Goal: Information Seeking & Learning: Compare options

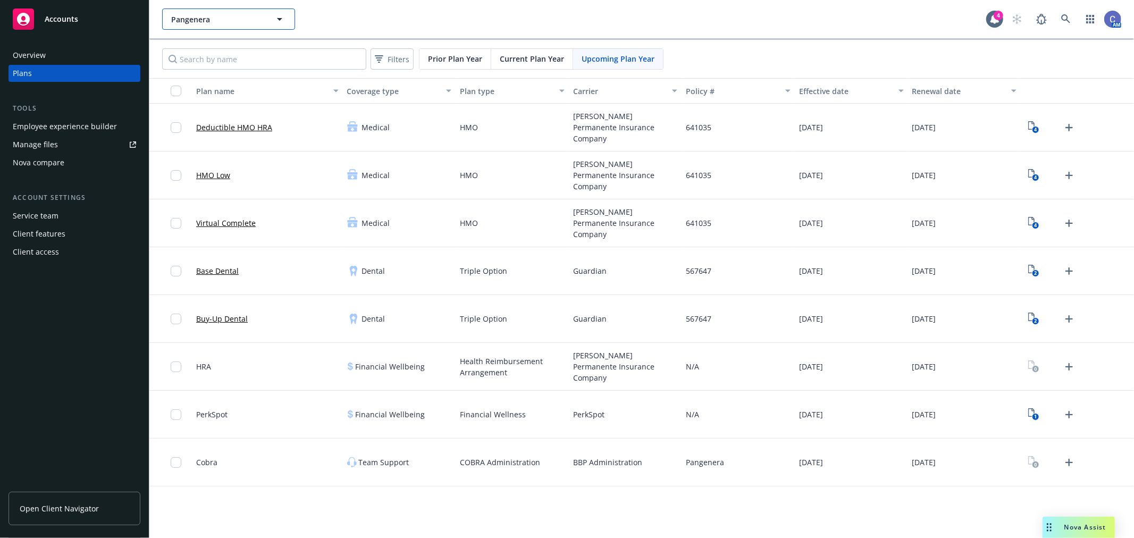
click at [259, 11] on button "Pangenera" at bounding box center [228, 19] width 133 height 21
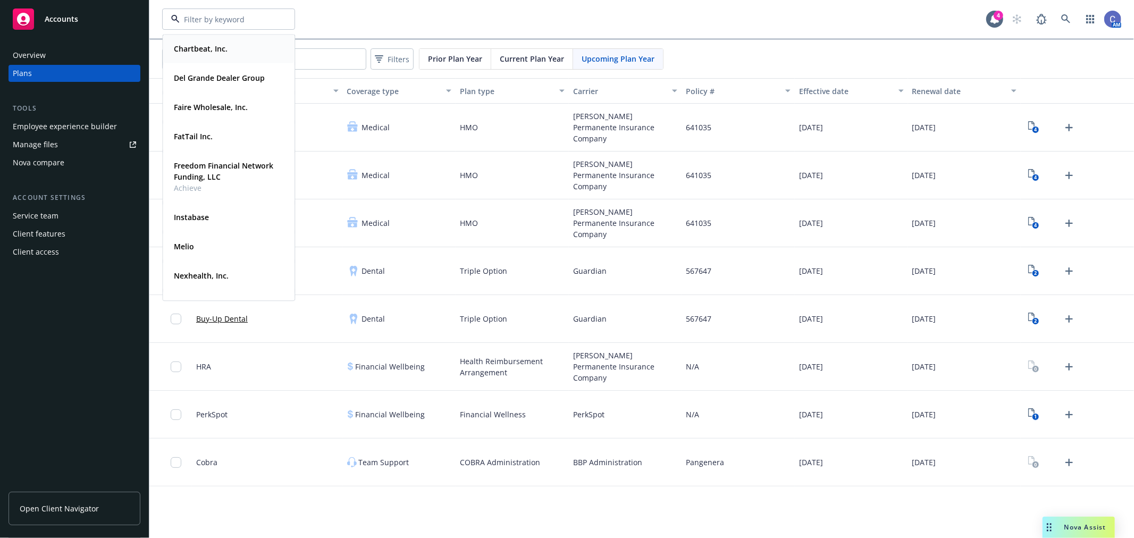
click at [214, 56] on div "Chartbeat, Inc. Type Commercial FEIN [US_EMPLOYER_IDENTIFICATION_NUMBER]" at bounding box center [228, 49] width 131 height 28
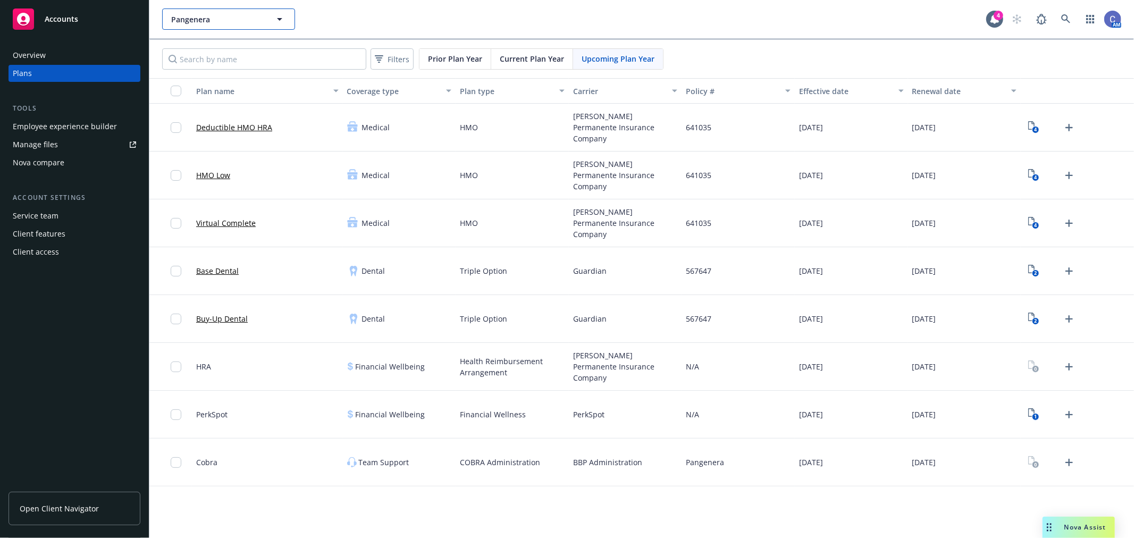
click at [227, 21] on span "Pangenera" at bounding box center [217, 19] width 92 height 11
type input "Pangenera"
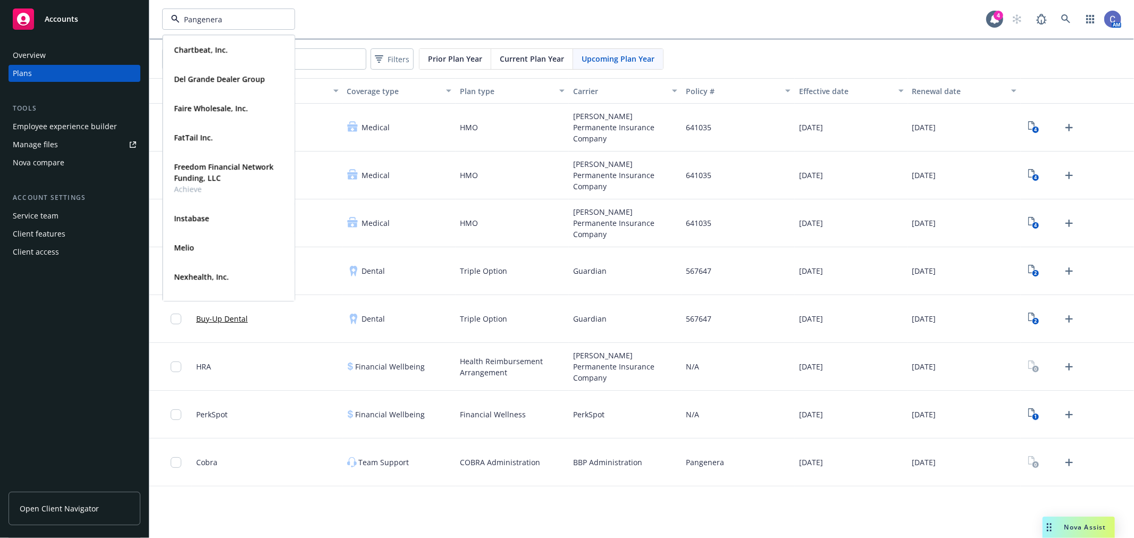
scroll to position [1, 0]
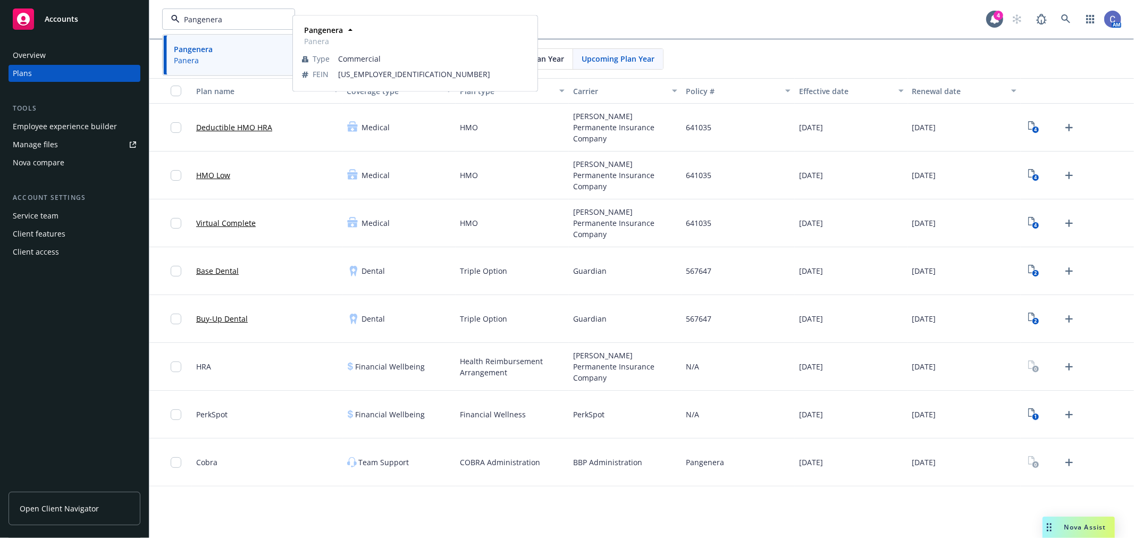
click at [187, 47] on strong "Pangenera" at bounding box center [193, 49] width 39 height 10
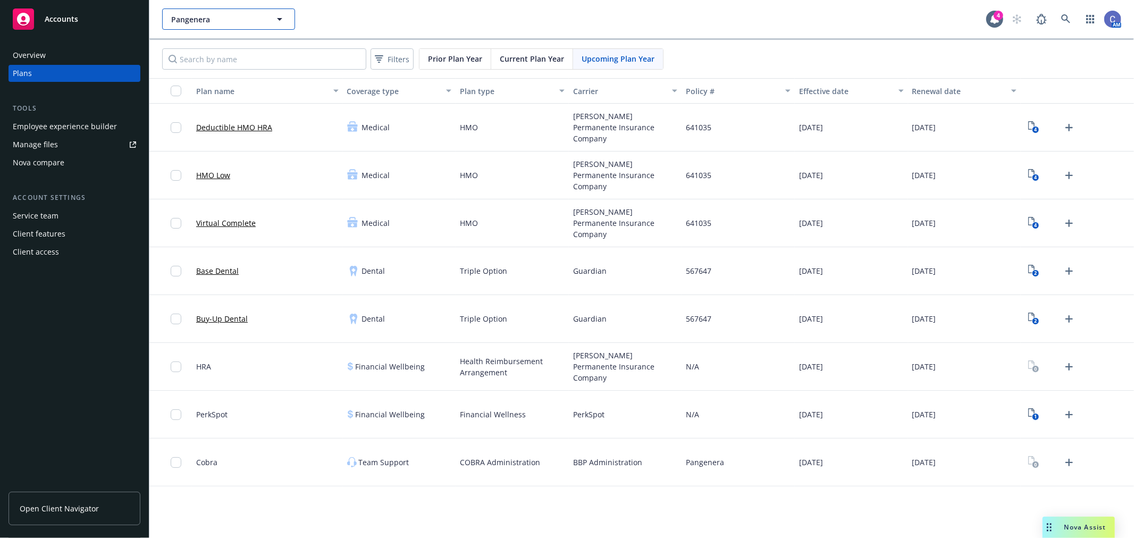
click at [225, 21] on span "Pangenera" at bounding box center [217, 19] width 92 height 11
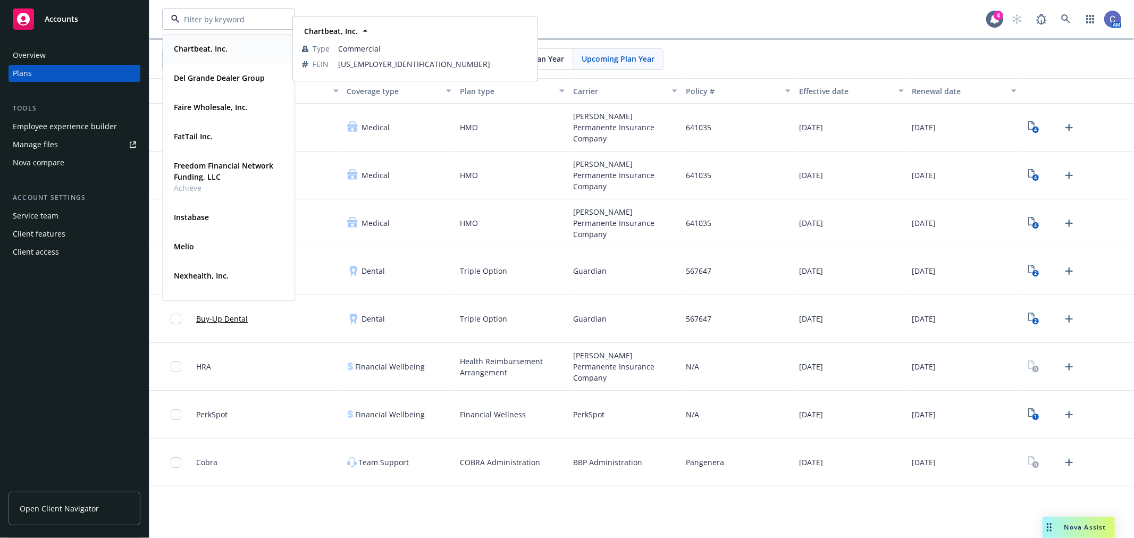
click at [203, 45] on strong "Chartbeat, Inc." at bounding box center [201, 49] width 54 height 10
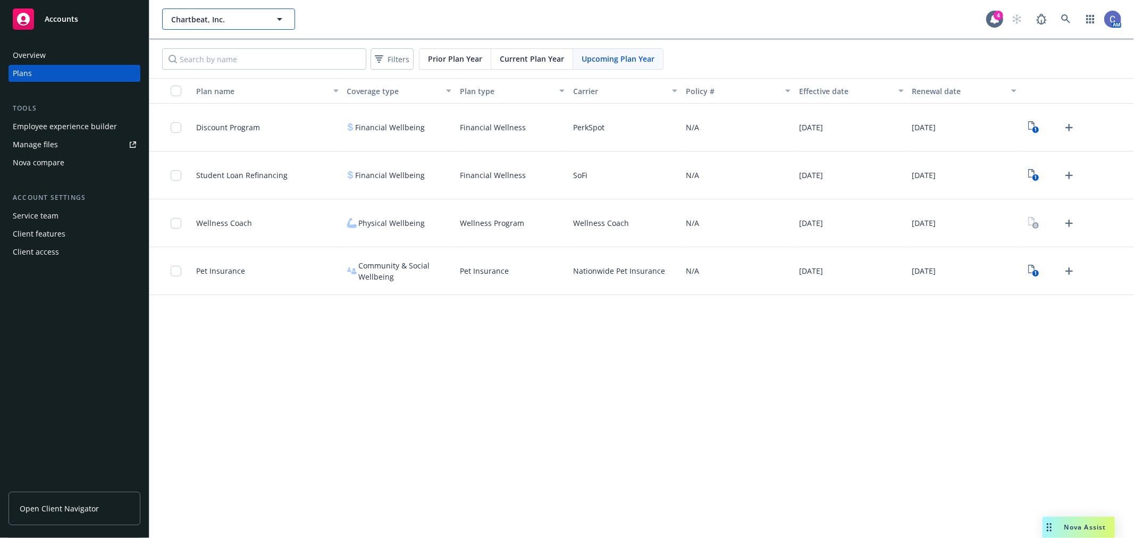
click at [261, 19] on span "Chartbeat, Inc." at bounding box center [217, 19] width 92 height 11
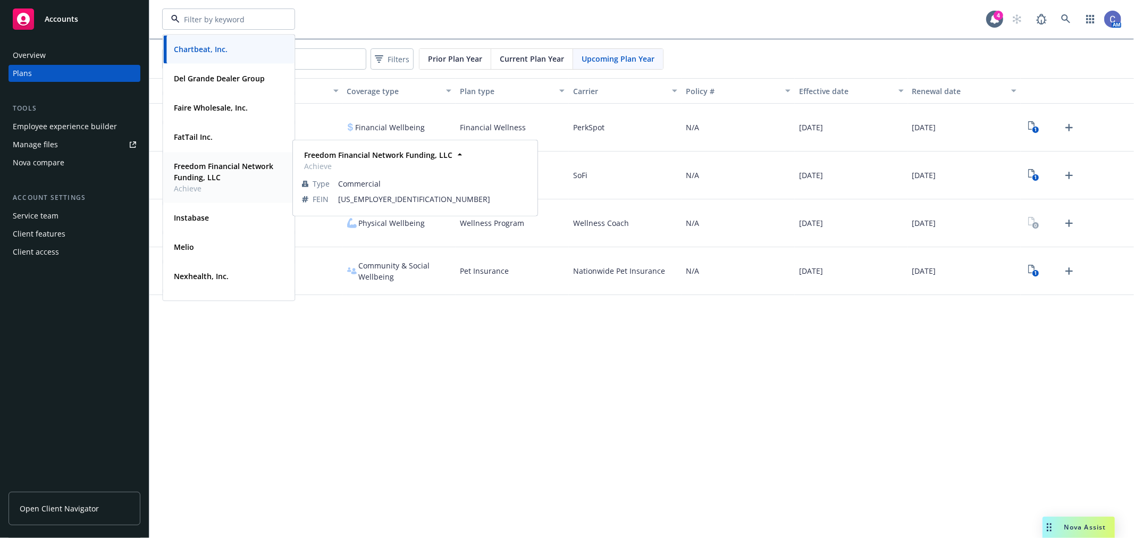
click at [210, 174] on strong "Freedom Financial Network Funding, LLC" at bounding box center [223, 171] width 99 height 21
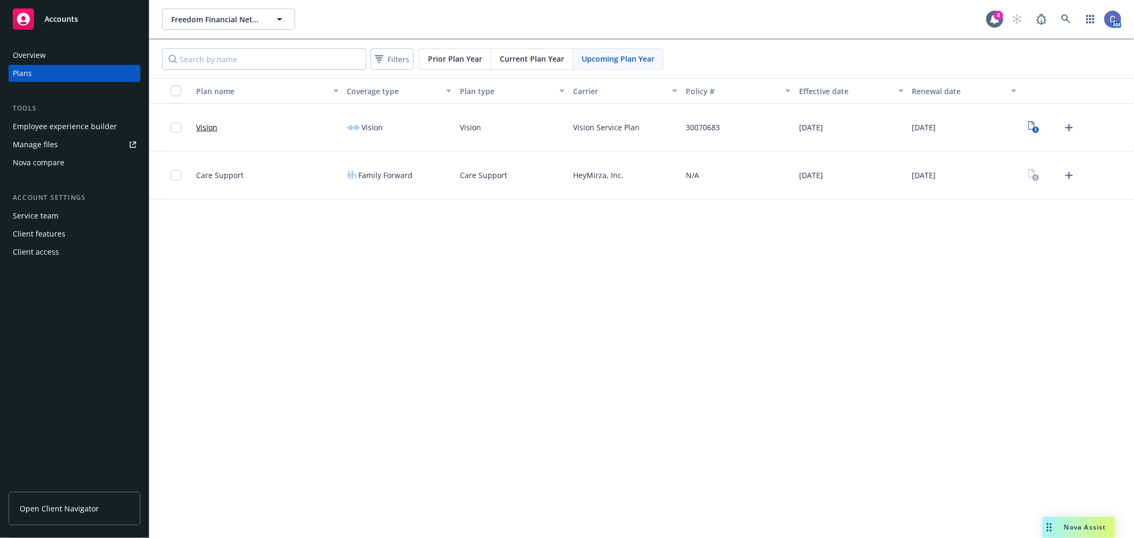
click at [56, 126] on div "Employee experience builder" at bounding box center [65, 126] width 104 height 17
click at [193, 16] on span "Freedom Financial Network Funding, LLC" at bounding box center [217, 19] width 92 height 11
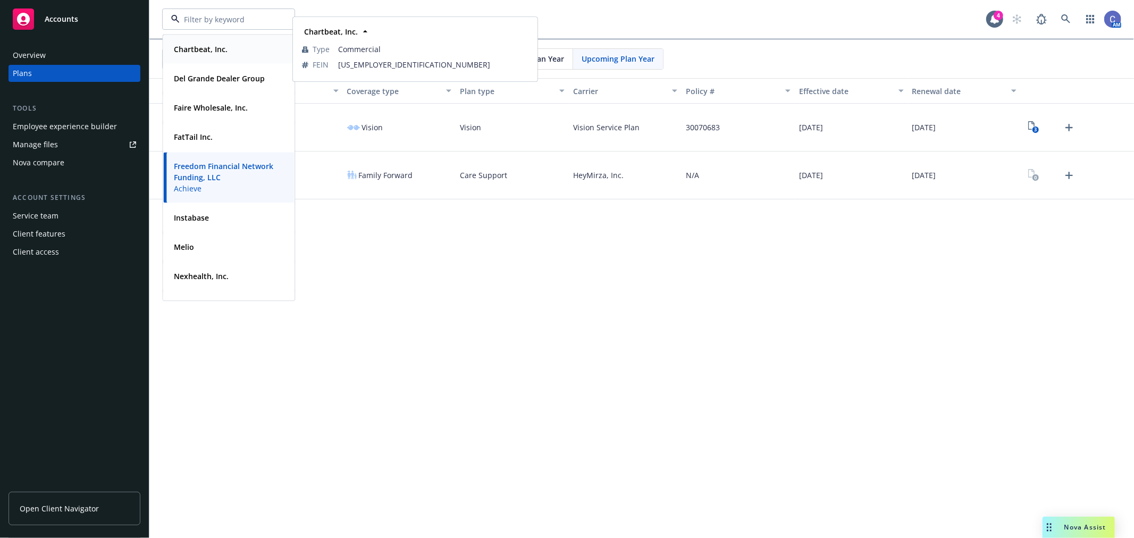
click at [211, 51] on strong "Chartbeat, Inc." at bounding box center [201, 49] width 54 height 10
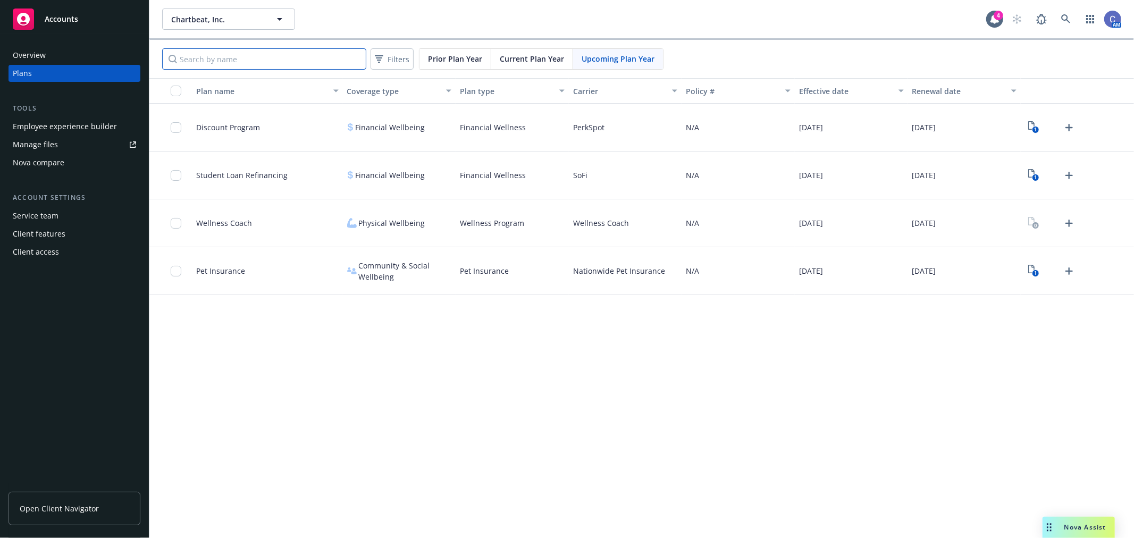
click at [242, 61] on input "Search by name" at bounding box center [264, 58] width 204 height 21
click at [534, 50] on div "Current Plan Year" at bounding box center [532, 59] width 82 height 20
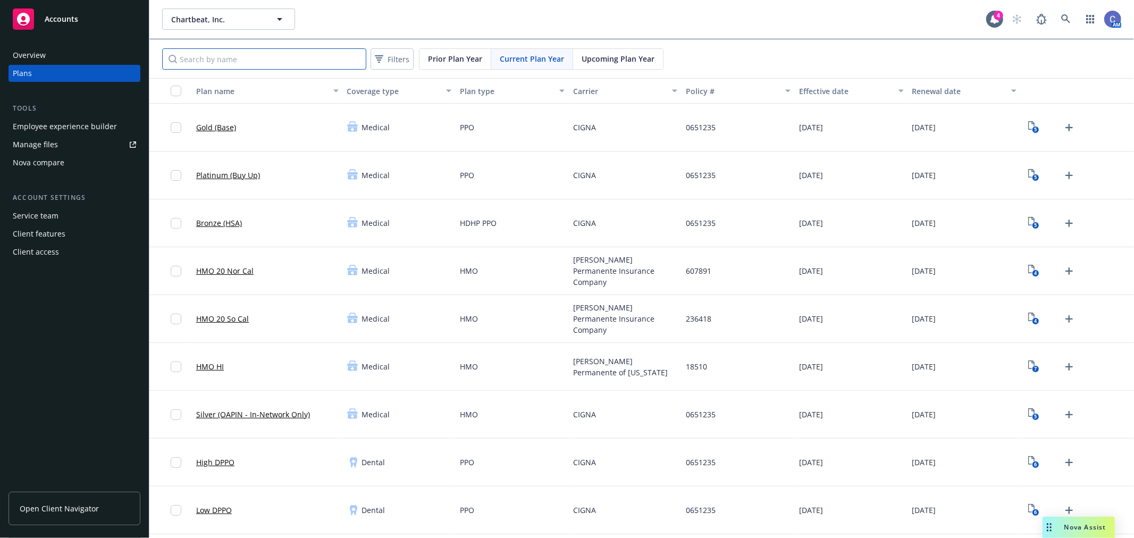
click at [213, 66] on input "Search by name" at bounding box center [264, 58] width 204 height 21
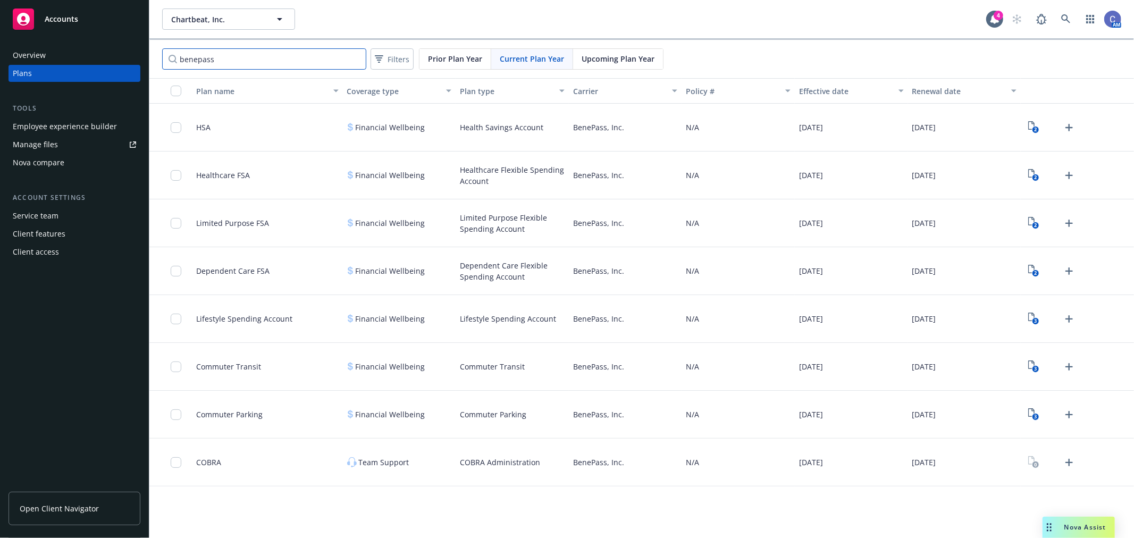
type input "benepass"
click at [88, 125] on div "Employee experience builder" at bounding box center [65, 126] width 104 height 17
click at [209, 28] on button "Chartbeat, Inc." at bounding box center [228, 19] width 133 height 21
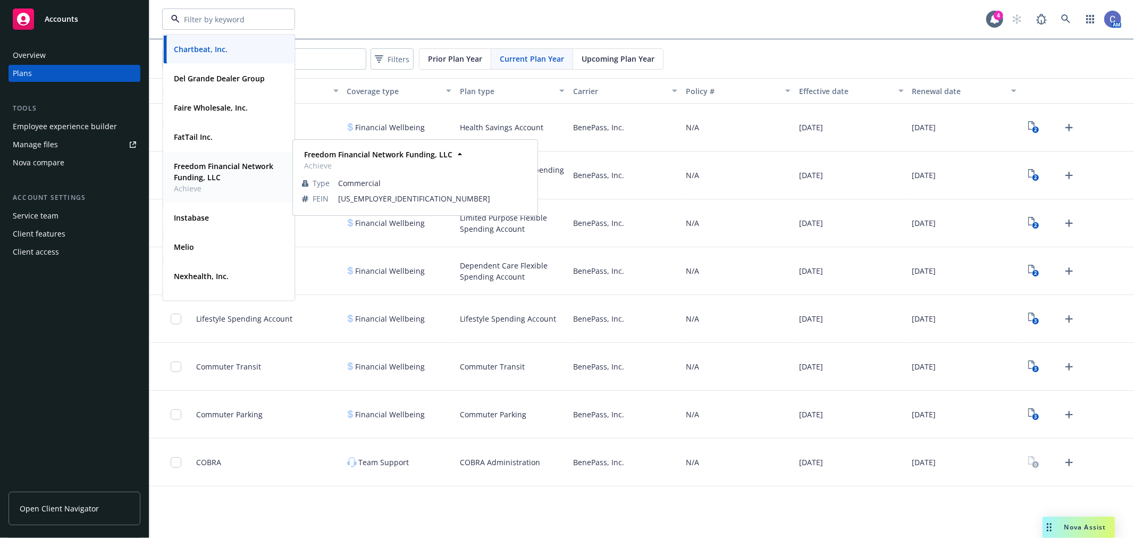
click at [230, 171] on span "Freedom Financial Network Funding, LLC" at bounding box center [227, 171] width 107 height 22
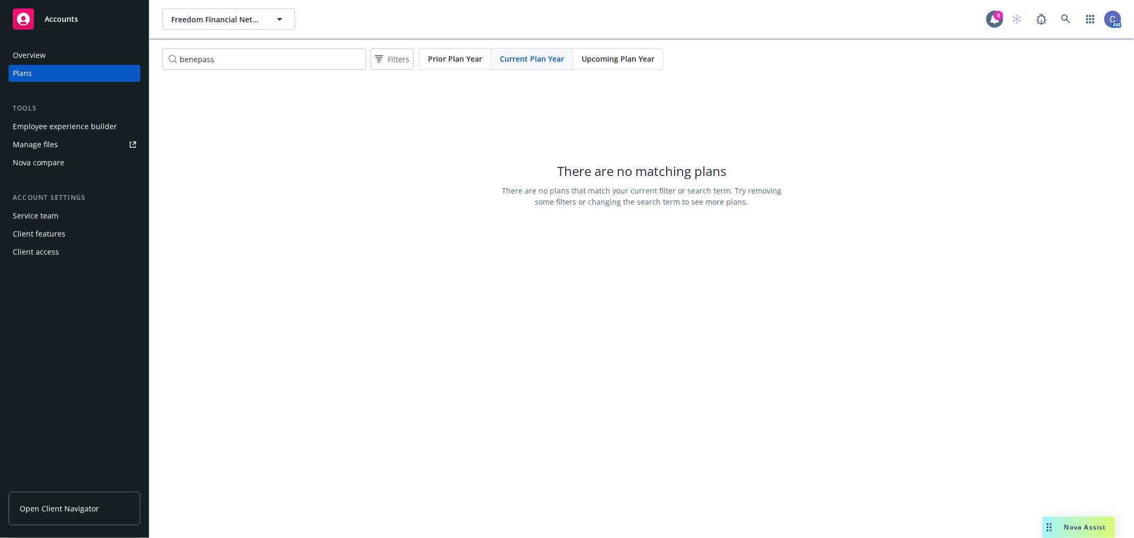
click at [91, 131] on div "Employee experience builder" at bounding box center [65, 126] width 104 height 17
click at [226, 56] on input "benepass" at bounding box center [264, 58] width 204 height 21
drag, startPoint x: 253, startPoint y: 56, endPoint x: 66, endPoint y: 56, distance: 186.5
click at [73, 56] on div "Accounts Overview Plans Tools Employee experience builder Manage files Nova com…" at bounding box center [567, 269] width 1134 height 538
click at [71, 77] on div "Plans" at bounding box center [74, 73] width 123 height 17
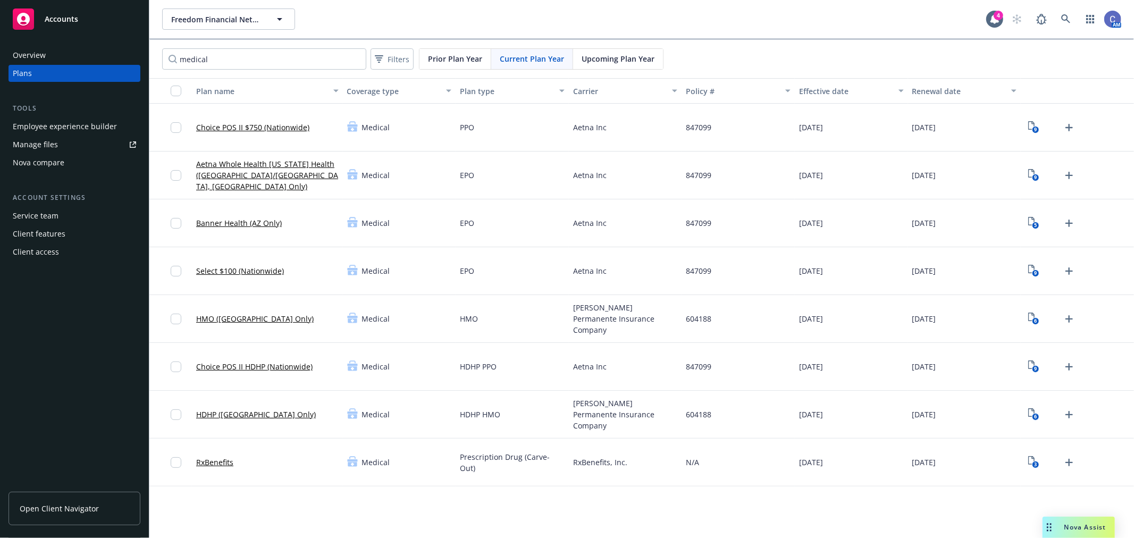
click at [263, 124] on link "Choice POS II $750 (Nationwide)" at bounding box center [252, 127] width 113 height 11
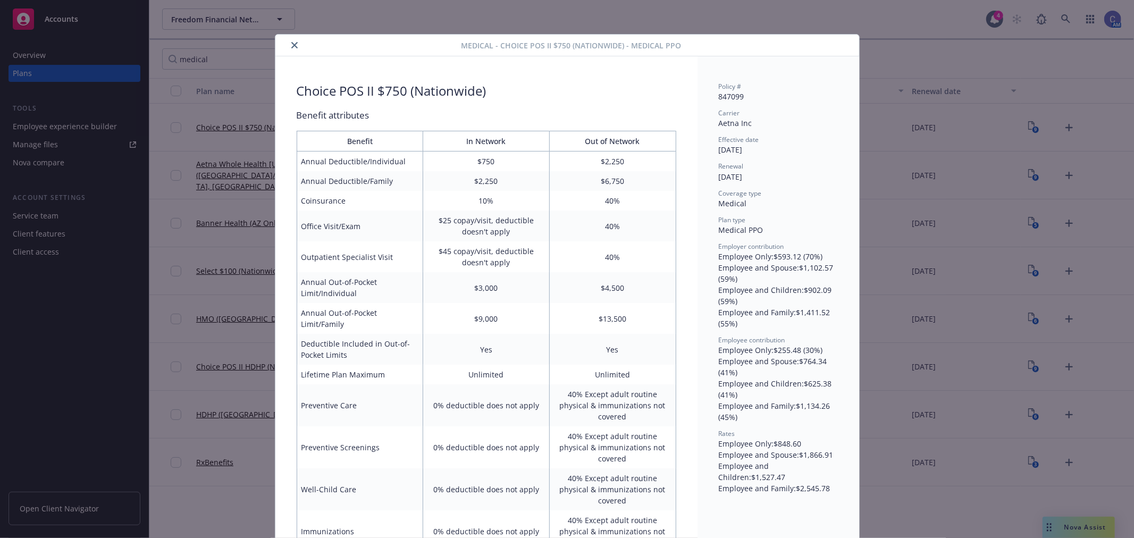
click at [291, 45] on icon "close" at bounding box center [294, 45] width 6 height 6
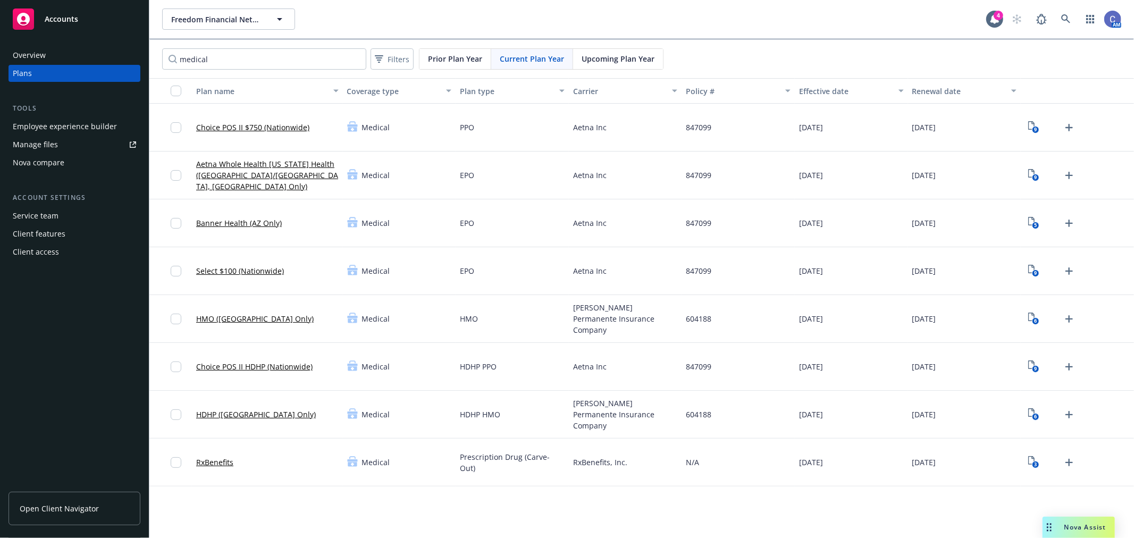
click at [258, 167] on link "Aetna Whole Health [US_STATE] Health ([GEOGRAPHIC_DATA]/[GEOGRAPHIC_DATA], [GEO…" at bounding box center [267, 174] width 142 height 33
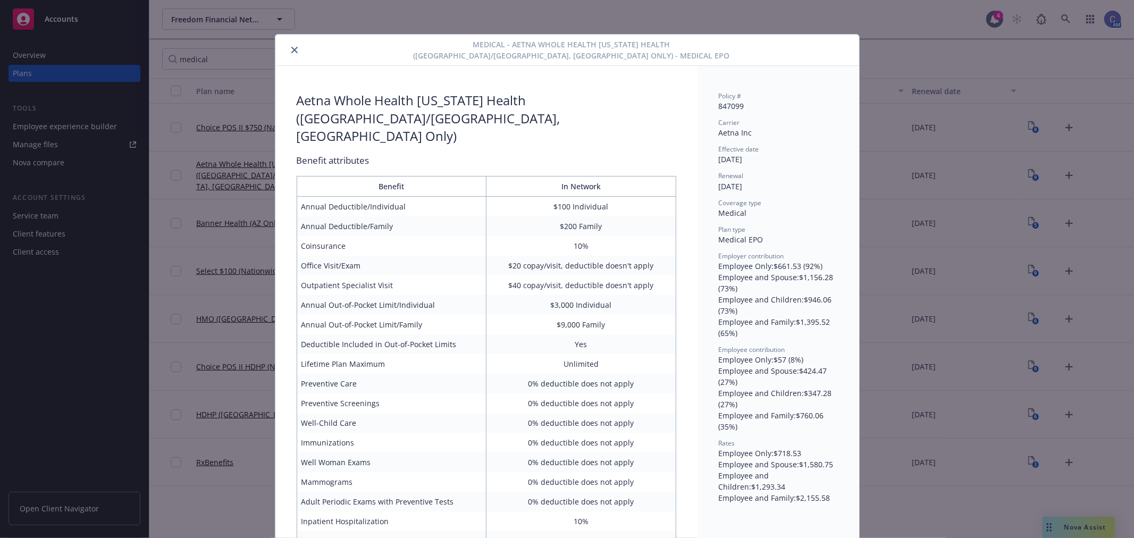
click at [291, 52] on icon "close" at bounding box center [294, 50] width 6 height 6
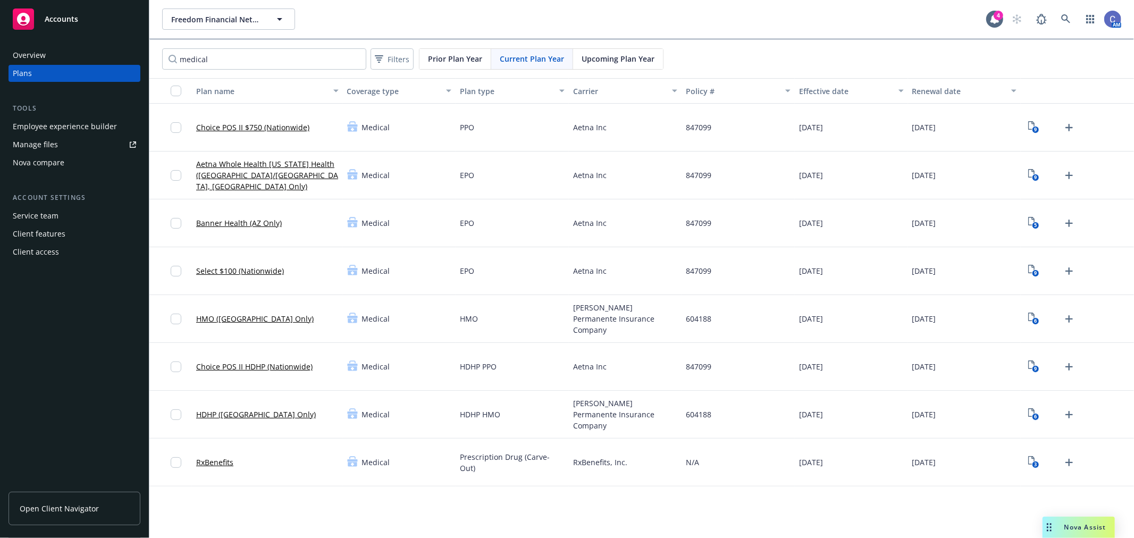
click at [272, 222] on link "Banner Health (AZ Only)" at bounding box center [239, 222] width 86 height 11
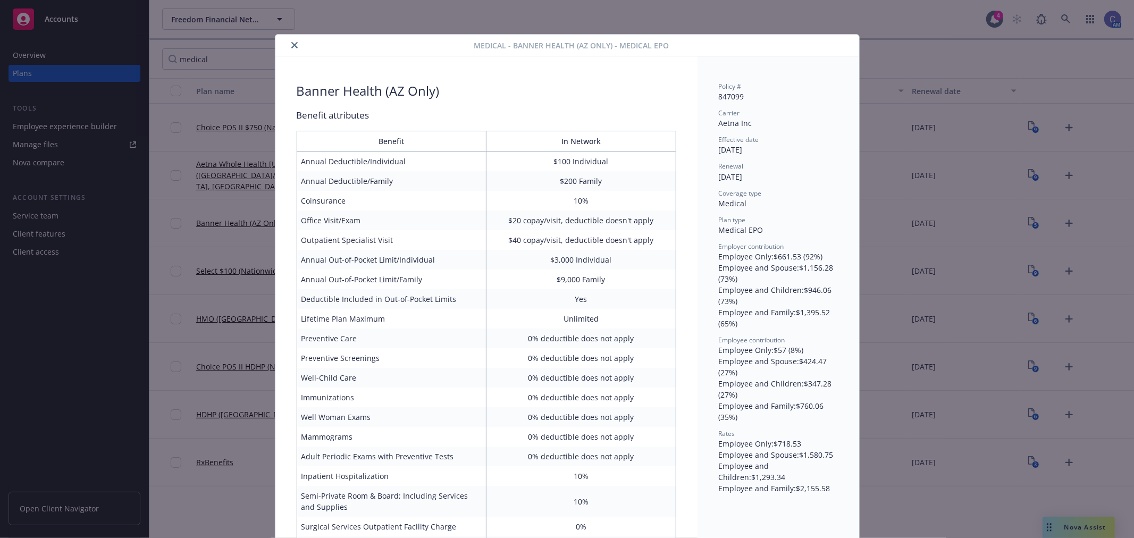
click at [291, 40] on button "close" at bounding box center [294, 45] width 13 height 13
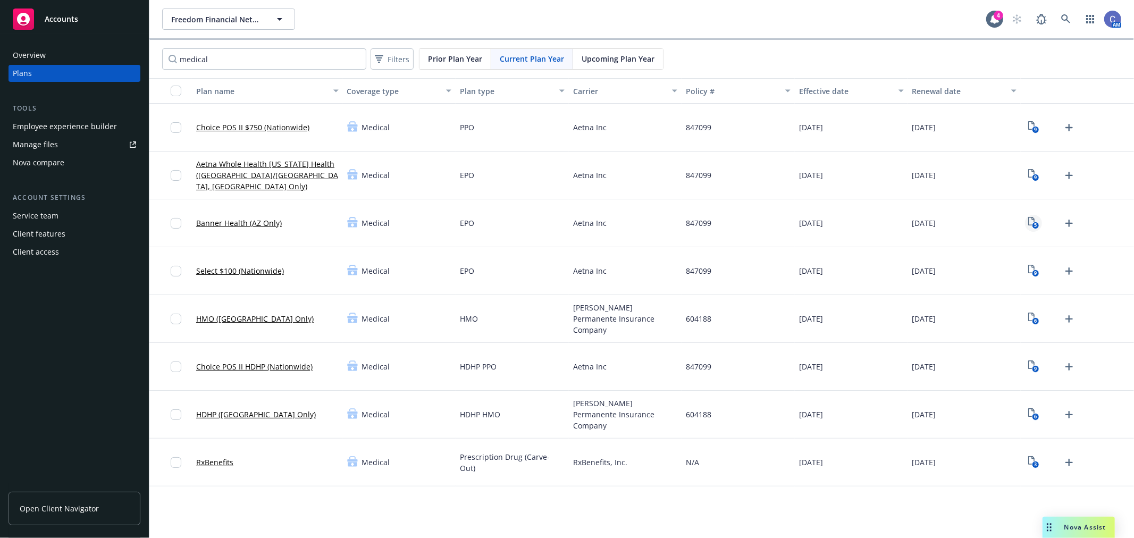
click at [1033, 219] on icon "View Plan Documents" at bounding box center [1031, 221] width 6 height 9
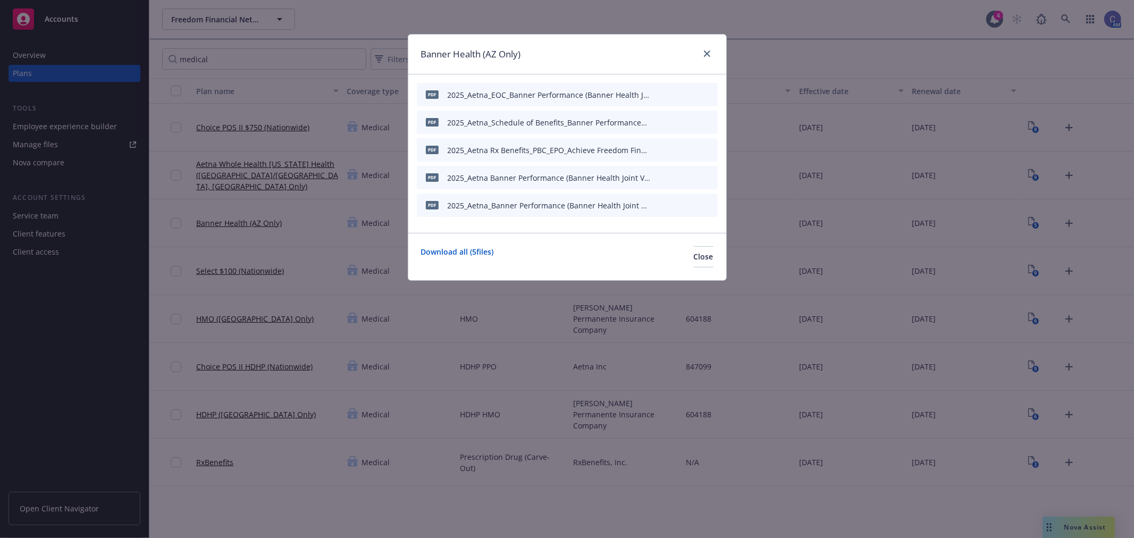
click at [690, 118] on icon "preview file" at bounding box center [691, 121] width 10 height 7
drag, startPoint x: 688, startPoint y: 251, endPoint x: 596, endPoint y: 240, distance: 93.1
click at [694, 250] on button "Close" at bounding box center [704, 256] width 20 height 21
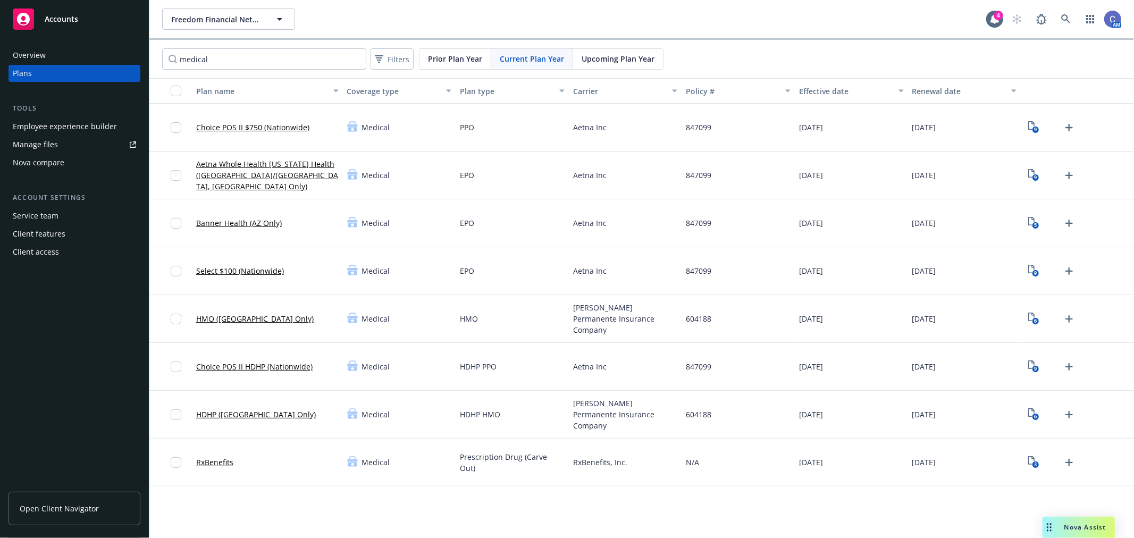
click at [266, 166] on link "Aetna Whole Health [US_STATE] Health ([GEOGRAPHIC_DATA]/[GEOGRAPHIC_DATA], [GEO…" at bounding box center [267, 174] width 142 height 33
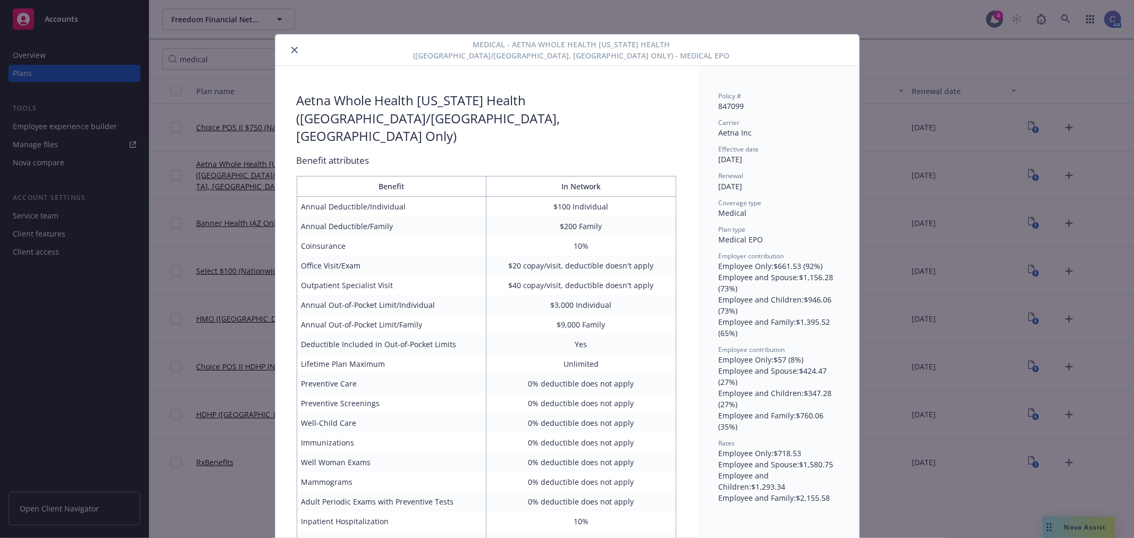
click at [290, 46] on button "close" at bounding box center [294, 50] width 13 height 13
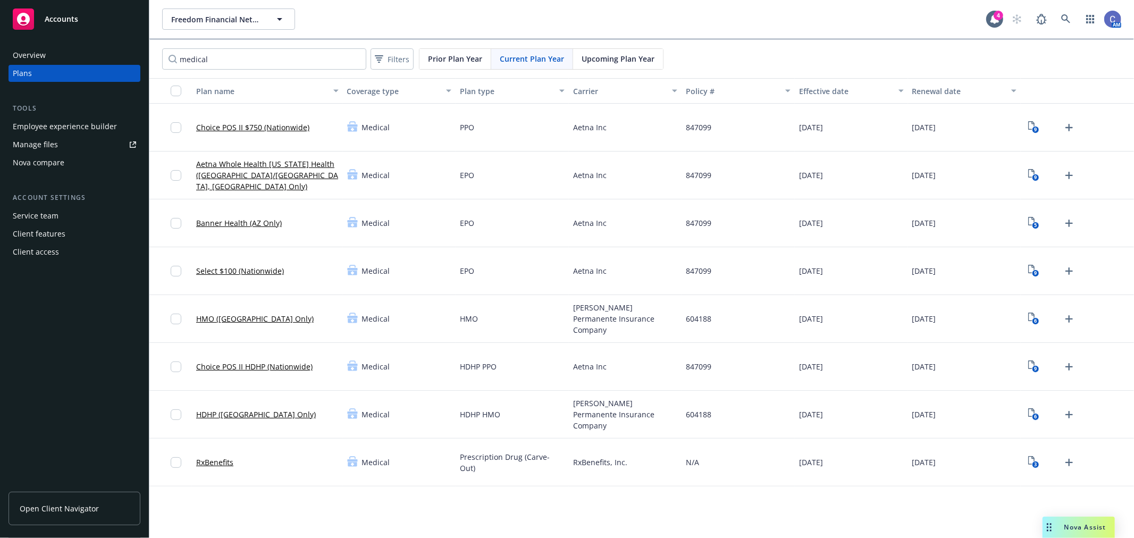
click at [259, 221] on link "Banner Health (AZ Only)" at bounding box center [239, 222] width 86 height 11
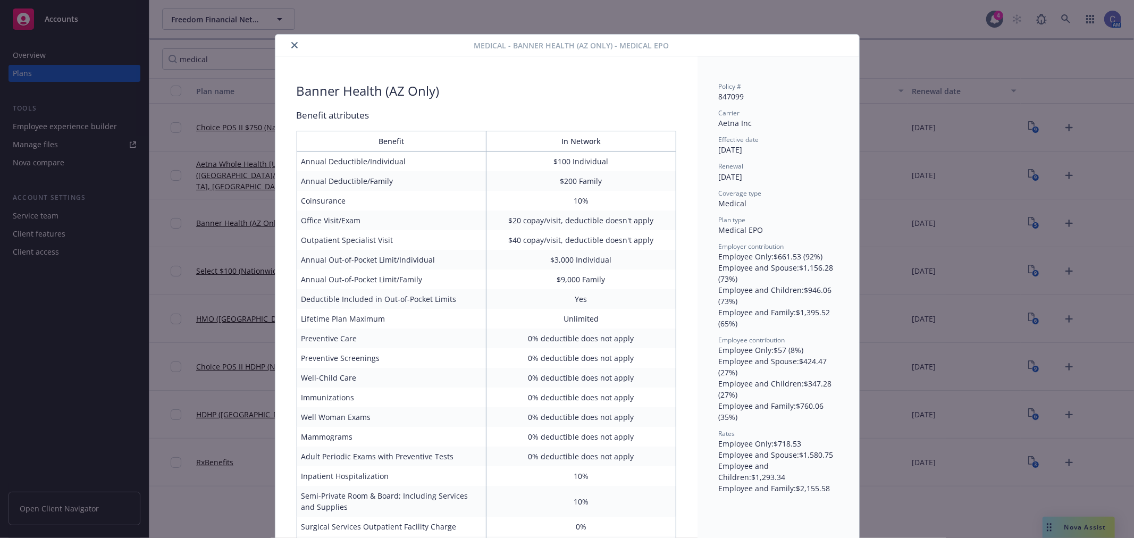
click at [291, 46] on icon "close" at bounding box center [294, 45] width 6 height 6
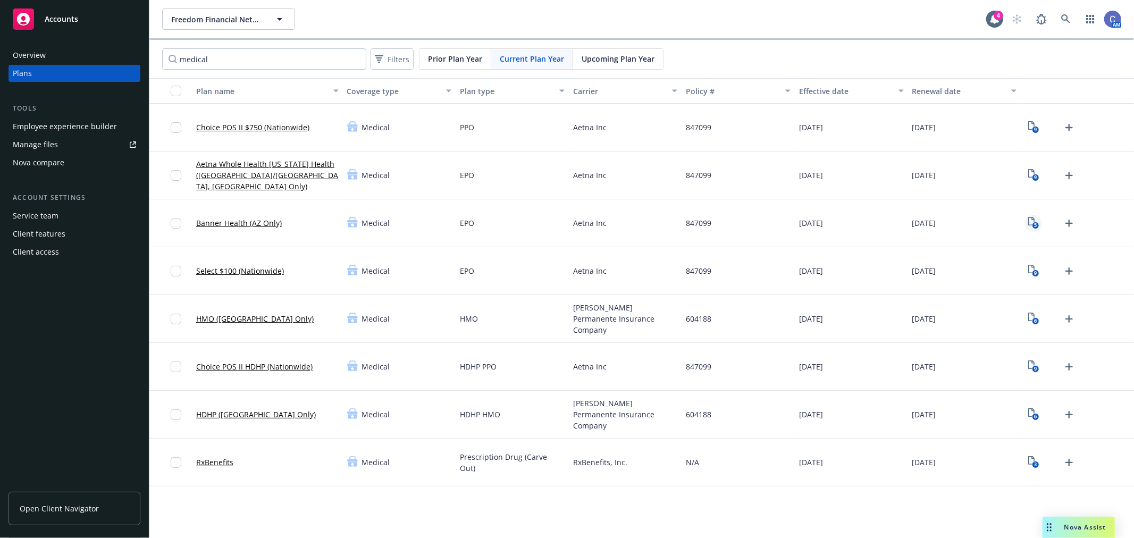
click at [1034, 220] on icon "5" at bounding box center [1033, 223] width 11 height 12
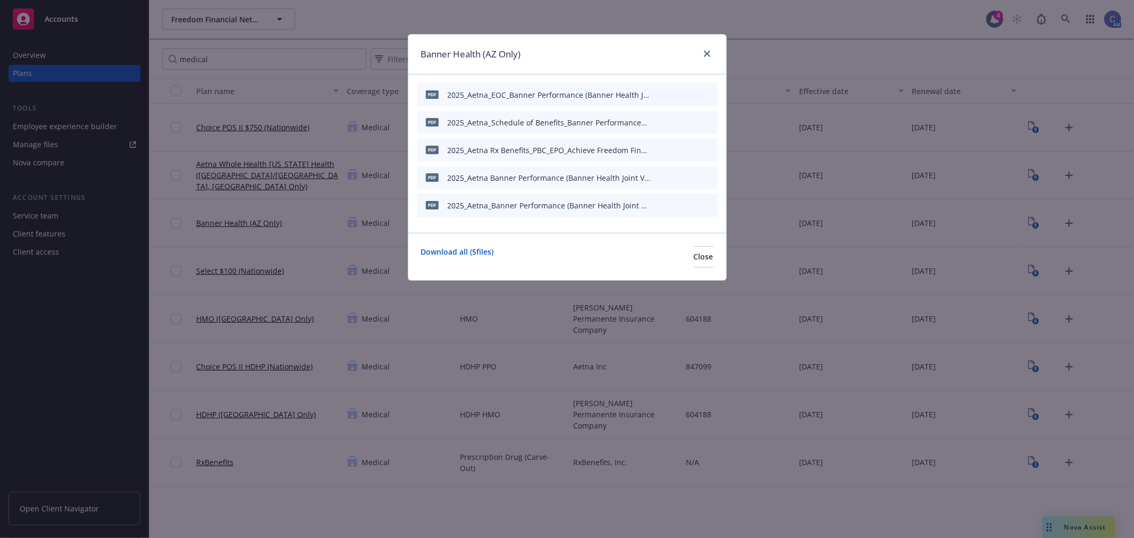
click at [691, 121] on icon "preview file" at bounding box center [691, 121] width 10 height 7
drag, startPoint x: 697, startPoint y: 258, endPoint x: 476, endPoint y: 224, distance: 223.7
click at [697, 258] on button "Close" at bounding box center [704, 256] width 20 height 21
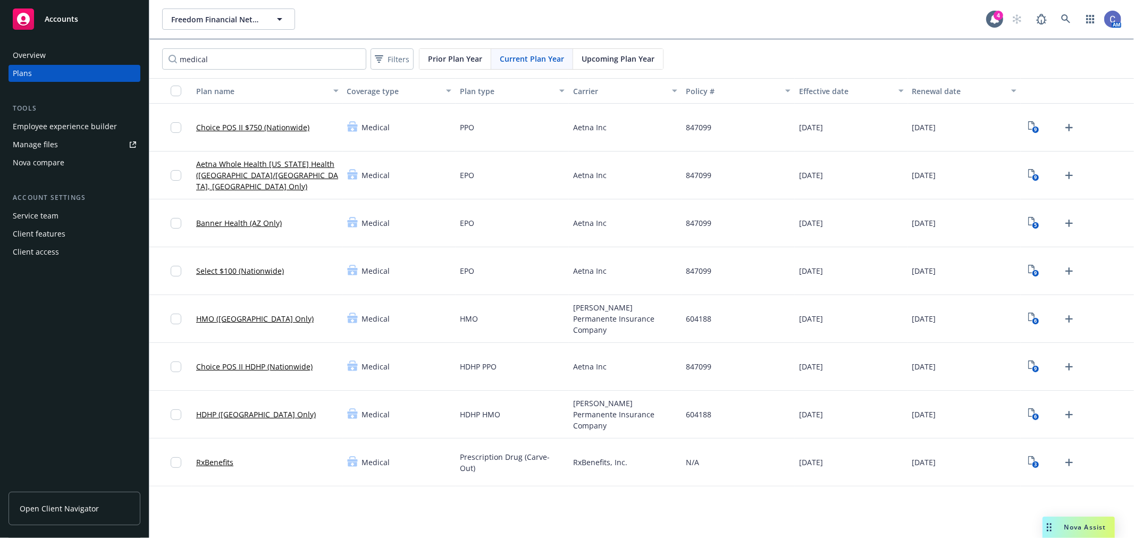
click at [248, 169] on link "Aetna Whole Health [US_STATE] Health ([GEOGRAPHIC_DATA]/[GEOGRAPHIC_DATA], [GEO…" at bounding box center [267, 174] width 142 height 33
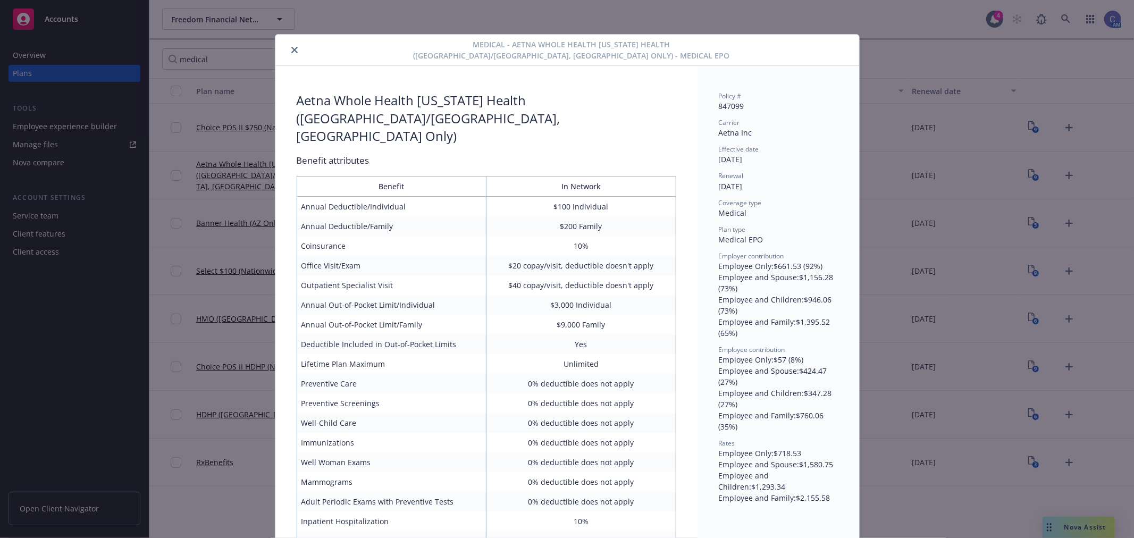
click at [291, 49] on icon "close" at bounding box center [294, 50] width 6 height 6
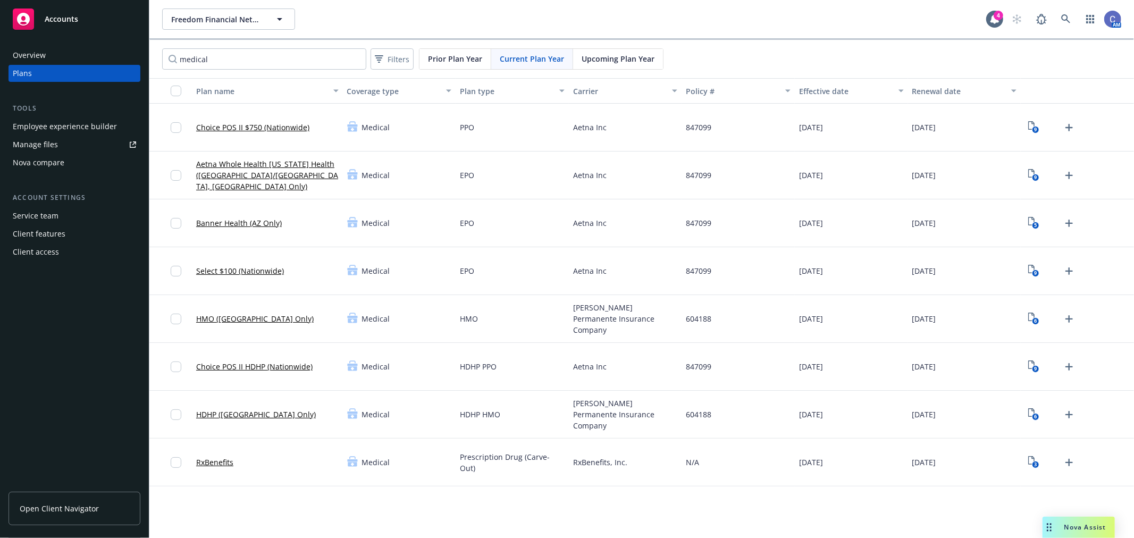
click at [248, 269] on link "Select $100 (Nationwide)" at bounding box center [240, 270] width 88 height 11
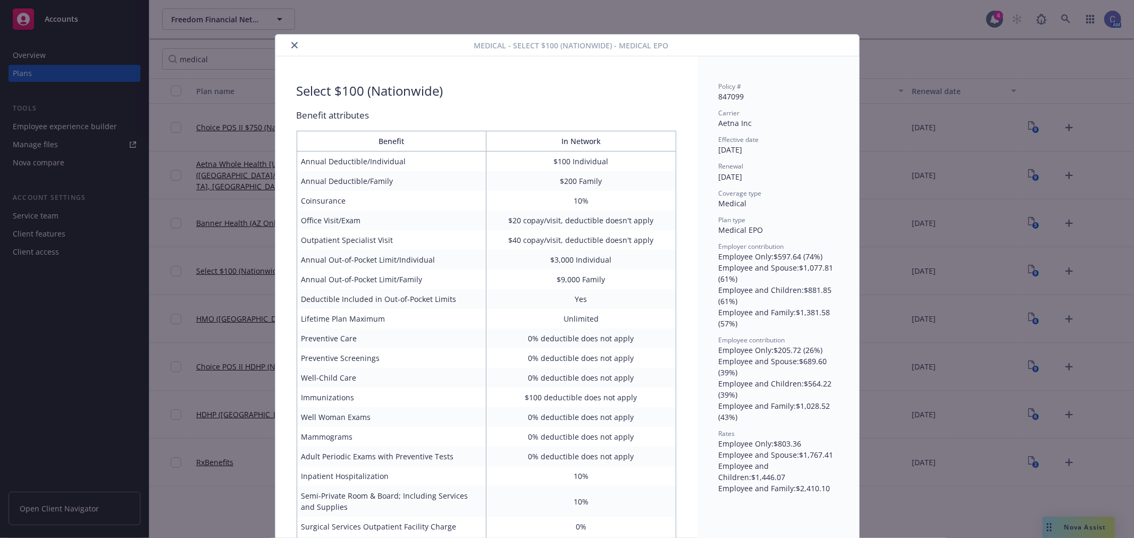
click at [294, 44] on button "close" at bounding box center [294, 45] width 13 height 13
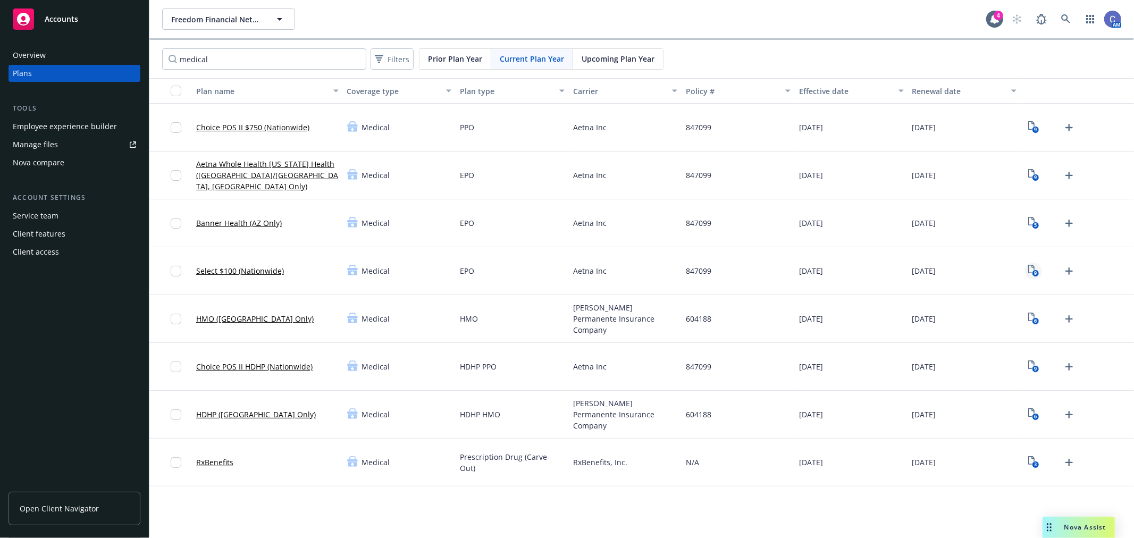
click at [1032, 274] on rect "View Plan Documents" at bounding box center [1035, 273] width 7 height 7
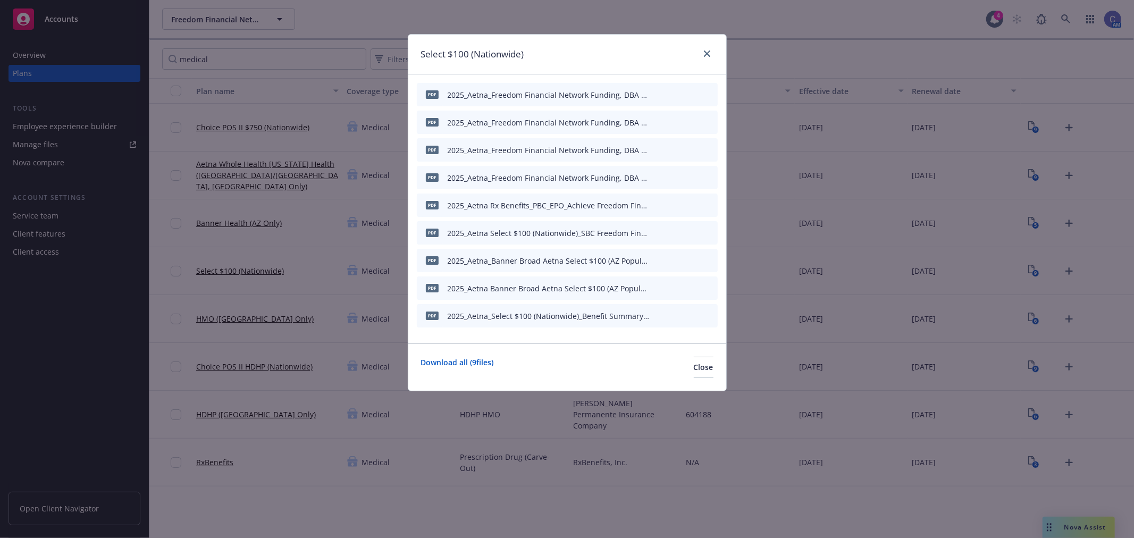
click at [654, 93] on div "PDF 2025_Aetna_Freedom Financial Network Funding, DBA Achieve_847099_Aetna Sele…" at bounding box center [567, 94] width 301 height 23
click at [658, 94] on icon "button" at bounding box center [656, 94] width 5 height 5
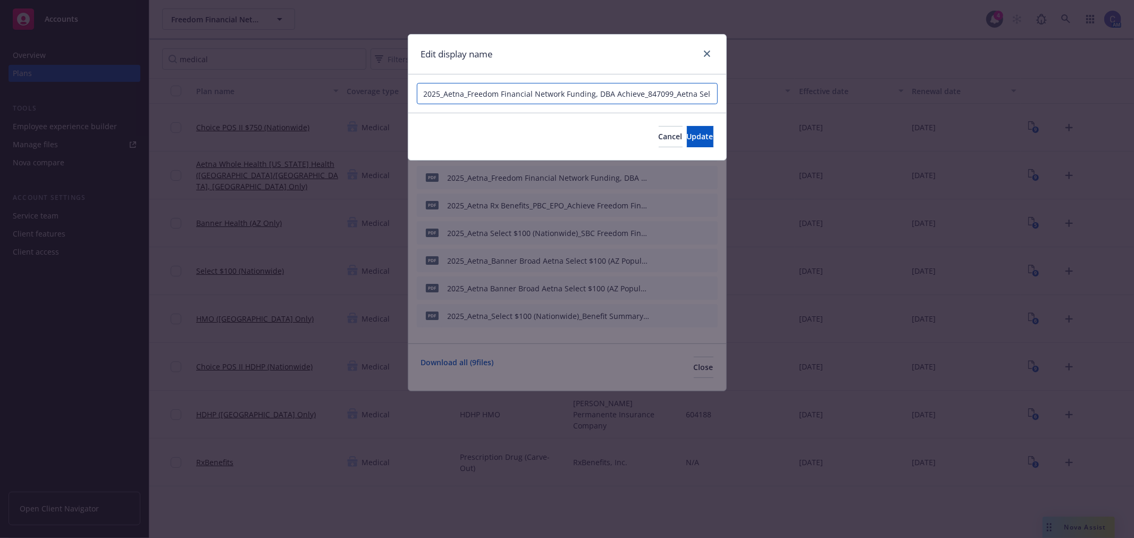
click at [676, 90] on input "2025_Aetna_Freedom Financial Network Funding, DBA Achieve_847099_Aetna Select $…" at bounding box center [567, 93] width 301 height 21
drag, startPoint x: 576, startPoint y: 133, endPoint x: 620, endPoint y: 140, distance: 44.2
click at [577, 133] on div "Cancel Update" at bounding box center [567, 136] width 318 height 47
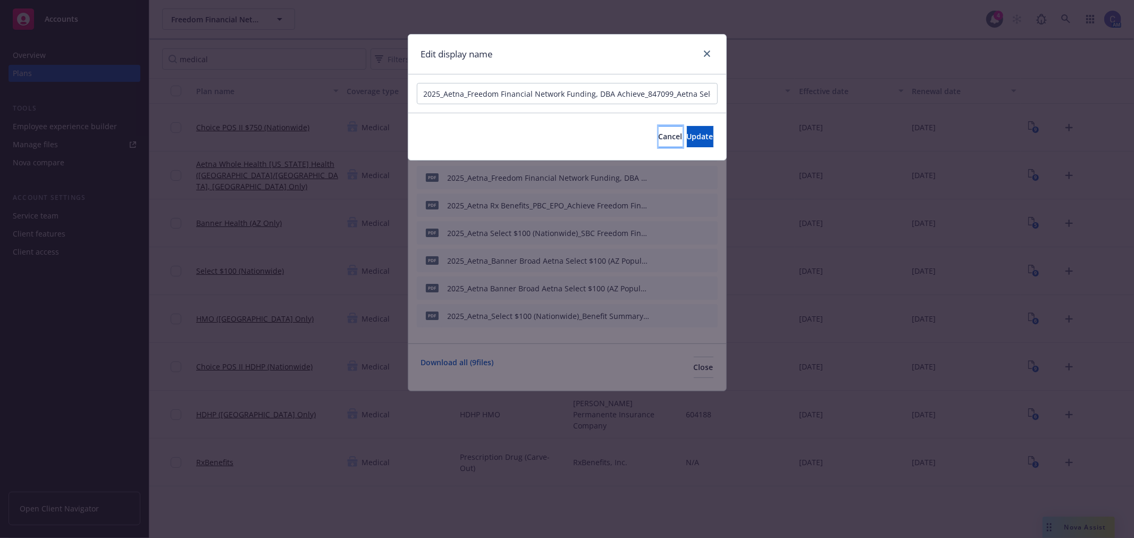
click at [658, 141] on span "Cancel" at bounding box center [670, 136] width 24 height 10
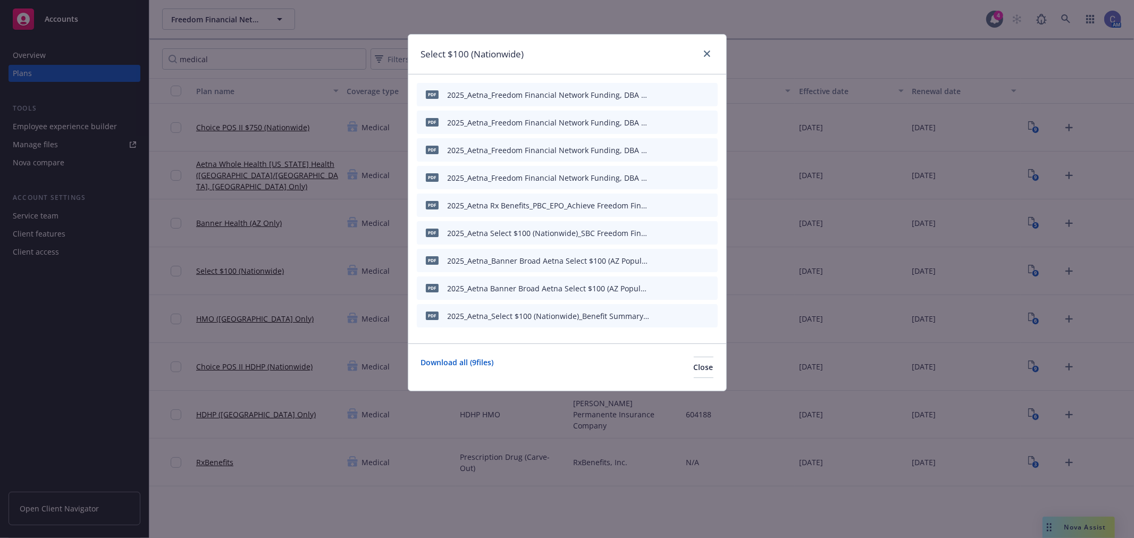
click at [663, 121] on div at bounding box center [684, 122] width 58 height 11
click at [660, 121] on icon "button" at bounding box center [657, 122] width 6 height 6
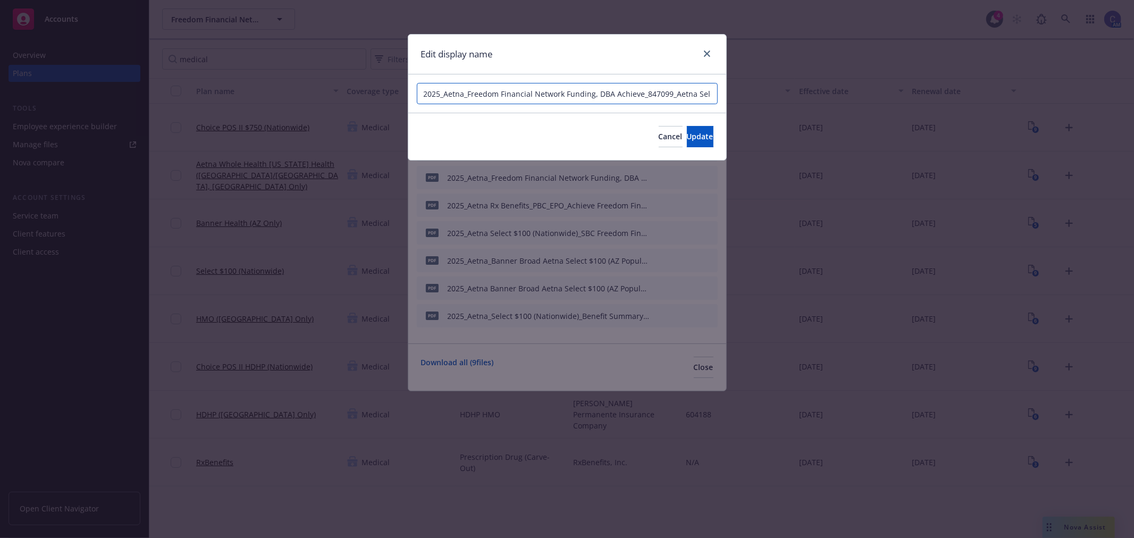
click at [666, 96] on input "2025_Aetna_Freedom Financial Network Funding, DBA Achieve_847099_Aetna Select $…" at bounding box center [567, 93] width 301 height 21
click at [658, 133] on span "Cancel" at bounding box center [670, 136] width 24 height 10
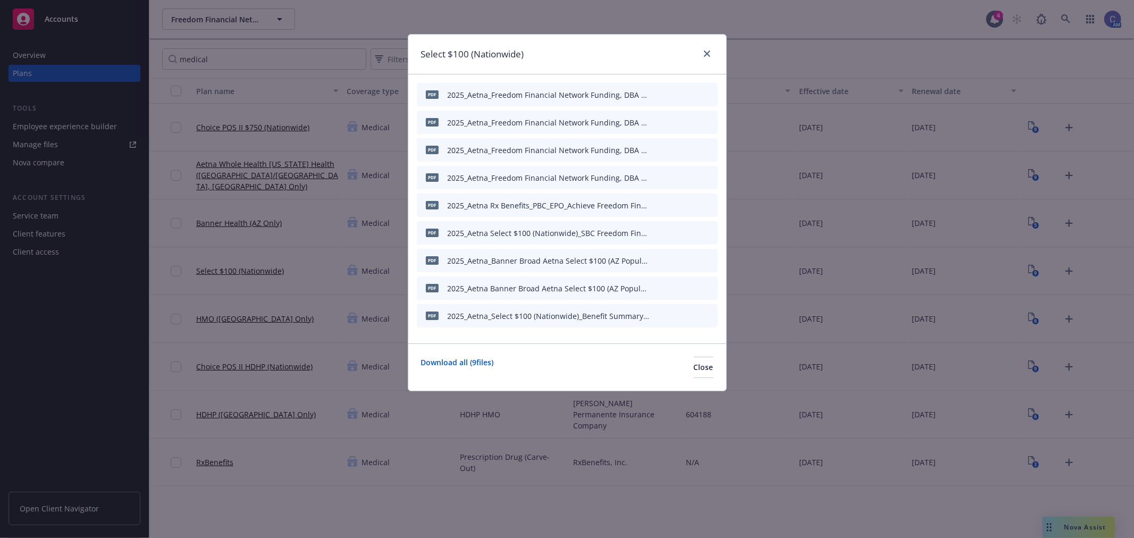
click at [660, 177] on icon "button" at bounding box center [657, 177] width 6 height 6
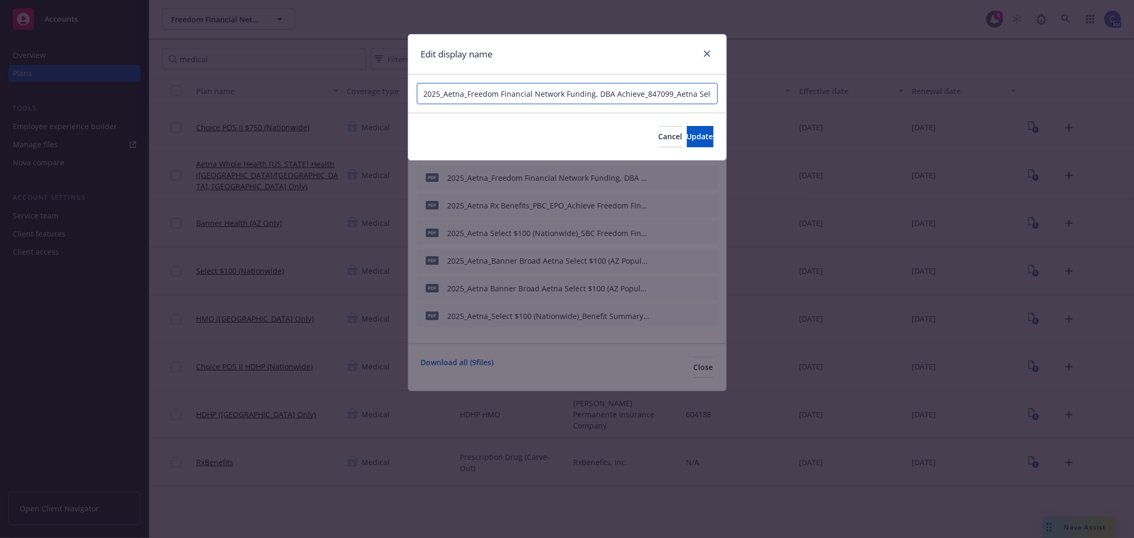
click at [631, 87] on input "2025_Aetna_Freedom Financial Network Funding, DBA Achieve_847099_Aetna Select $…" at bounding box center [567, 93] width 301 height 21
click at [658, 140] on span "Cancel" at bounding box center [670, 136] width 24 height 10
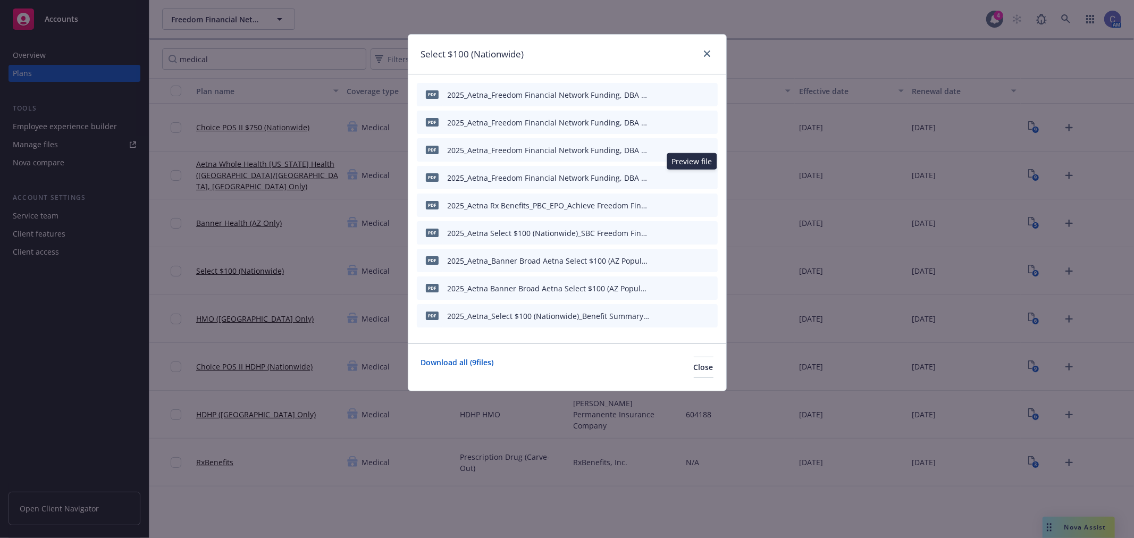
click at [694, 176] on icon "preview file" at bounding box center [691, 176] width 10 height 7
click at [655, 261] on icon "button" at bounding box center [657, 260] width 6 height 6
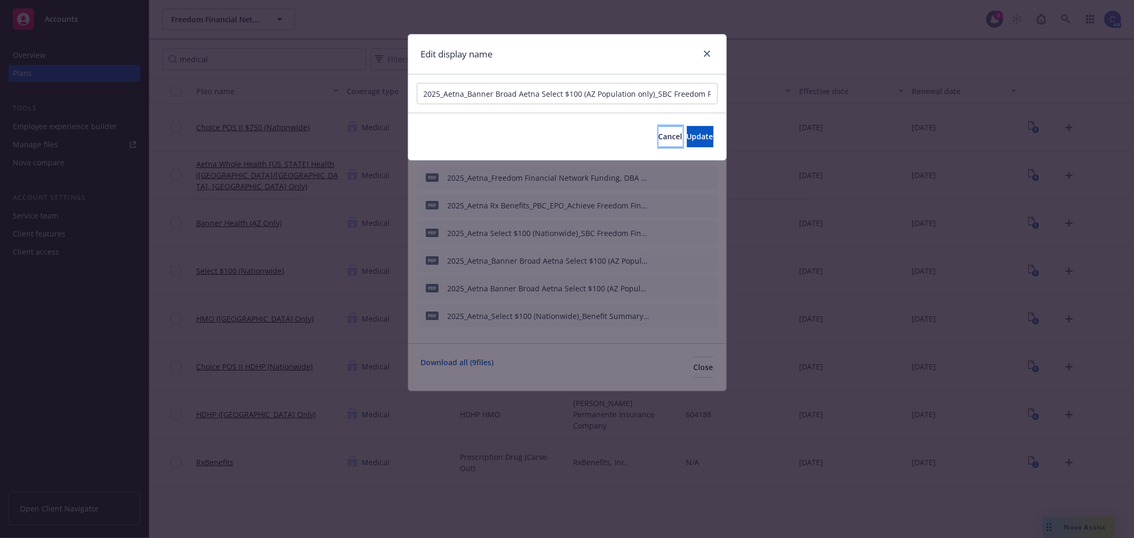
click at [658, 132] on span "Cancel" at bounding box center [670, 136] width 24 height 10
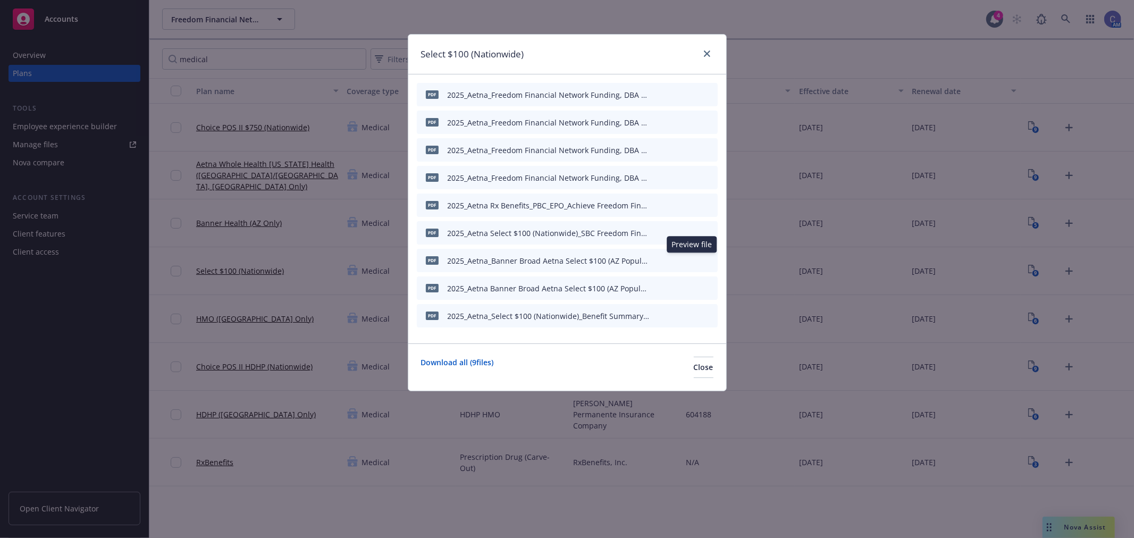
click at [689, 258] on icon "preview file" at bounding box center [691, 259] width 10 height 7
click at [694, 368] on button "Close" at bounding box center [704, 367] width 20 height 21
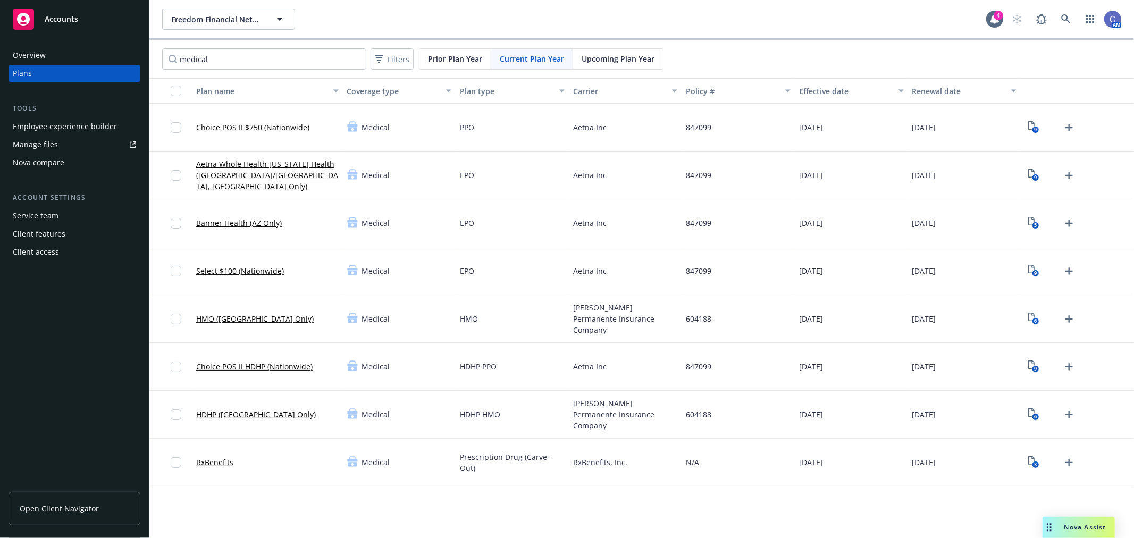
drag, startPoint x: 279, startPoint y: 363, endPoint x: 1029, endPoint y: 384, distance: 750.7
click at [954, 376] on div "Choice POS II HDHP (Nationwide) Medical HDHP PPO Aetna Inc 847099 [DATE] [DATE]…" at bounding box center [641, 367] width 984 height 48
click at [1033, 370] on rect "View Plan Documents" at bounding box center [1035, 369] width 7 height 7
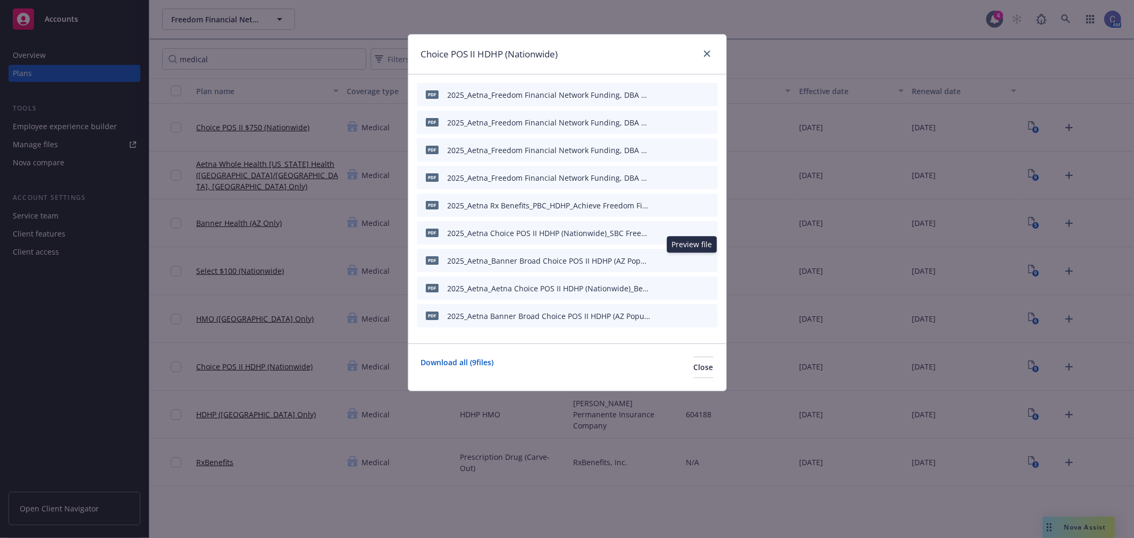
click at [692, 258] on icon "preview file" at bounding box center [691, 259] width 10 height 7
click at [690, 314] on icon "preview file" at bounding box center [691, 314] width 10 height 7
click at [688, 149] on icon "preview file" at bounding box center [691, 149] width 10 height 7
click at [689, 205] on icon "preview file" at bounding box center [691, 204] width 10 height 7
click at [655, 178] on icon "button" at bounding box center [657, 177] width 6 height 6
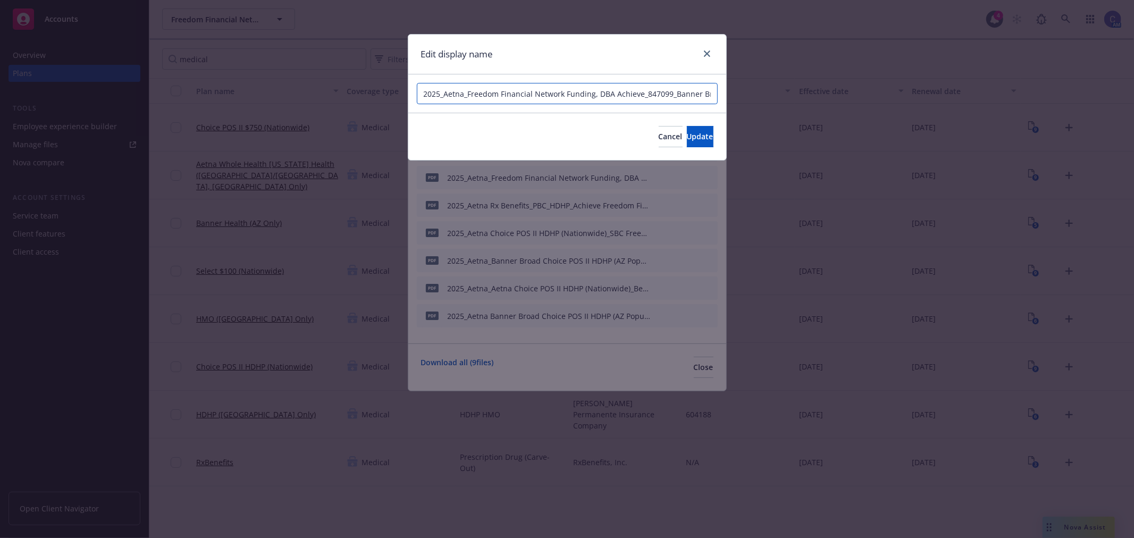
click at [653, 91] on input "2025_Aetna_Freedom Financial Network Funding, DBA Achieve_847099_Banner Broad O…" at bounding box center [567, 93] width 301 height 21
click at [658, 136] on span "Cancel" at bounding box center [670, 136] width 24 height 10
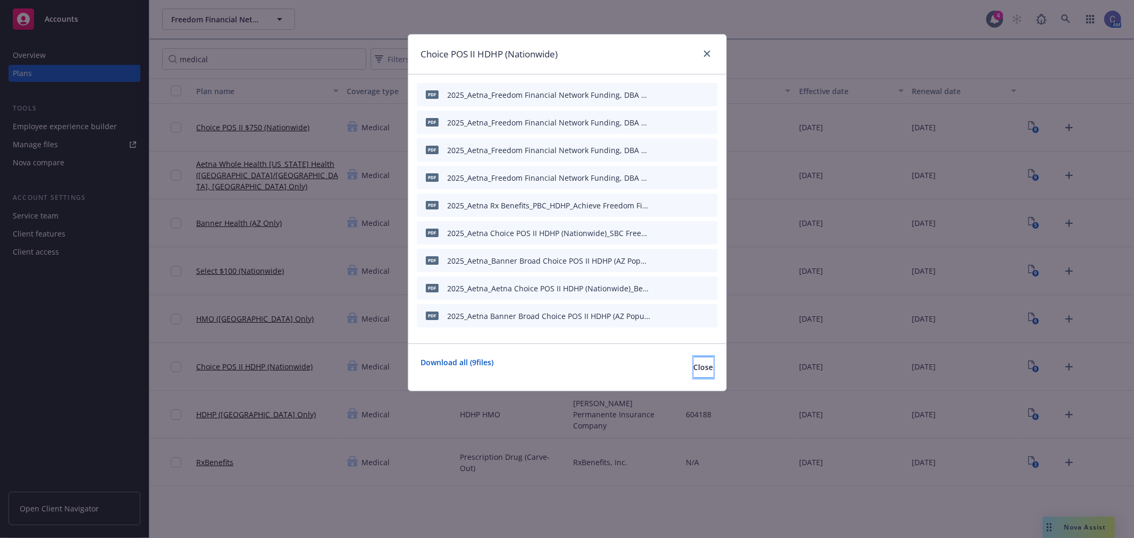
click at [694, 369] on span "Close" at bounding box center [704, 367] width 20 height 10
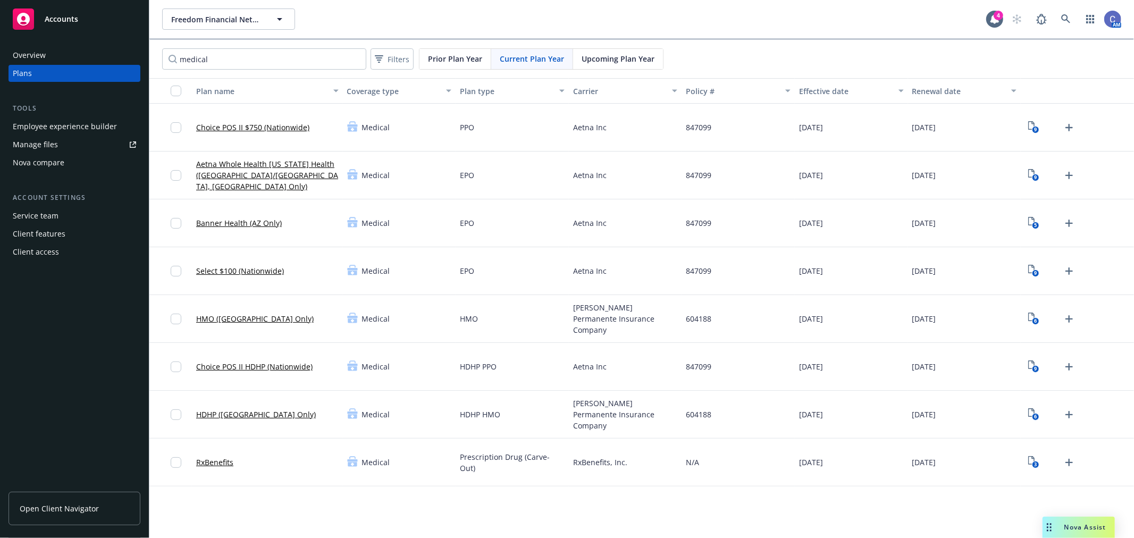
click at [285, 367] on link "Choice POS II HDHP (Nationwide)" at bounding box center [254, 366] width 116 height 11
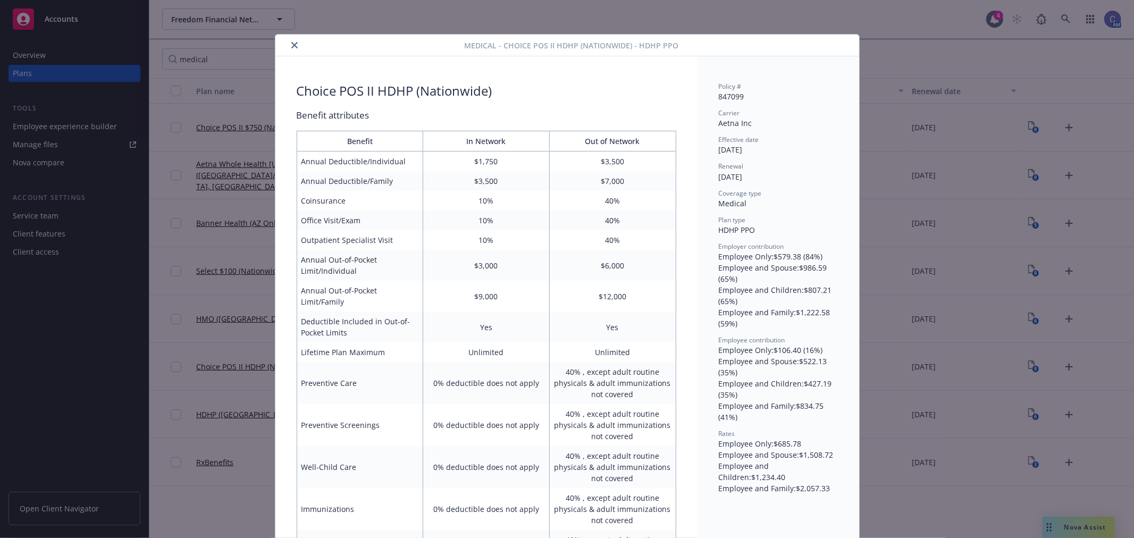
scroll to position [32, 0]
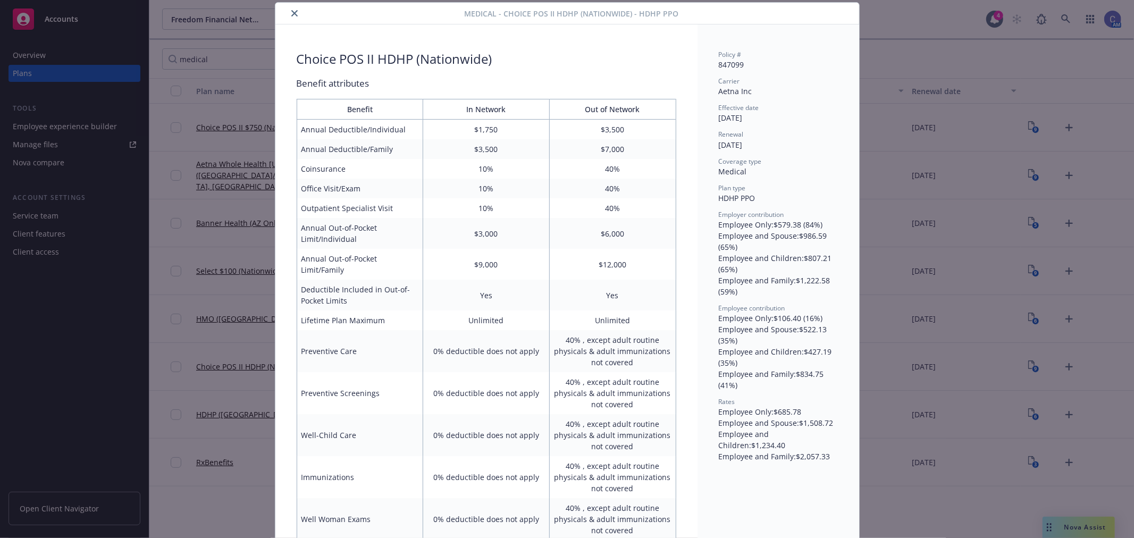
click at [291, 13] on icon "close" at bounding box center [294, 13] width 6 height 6
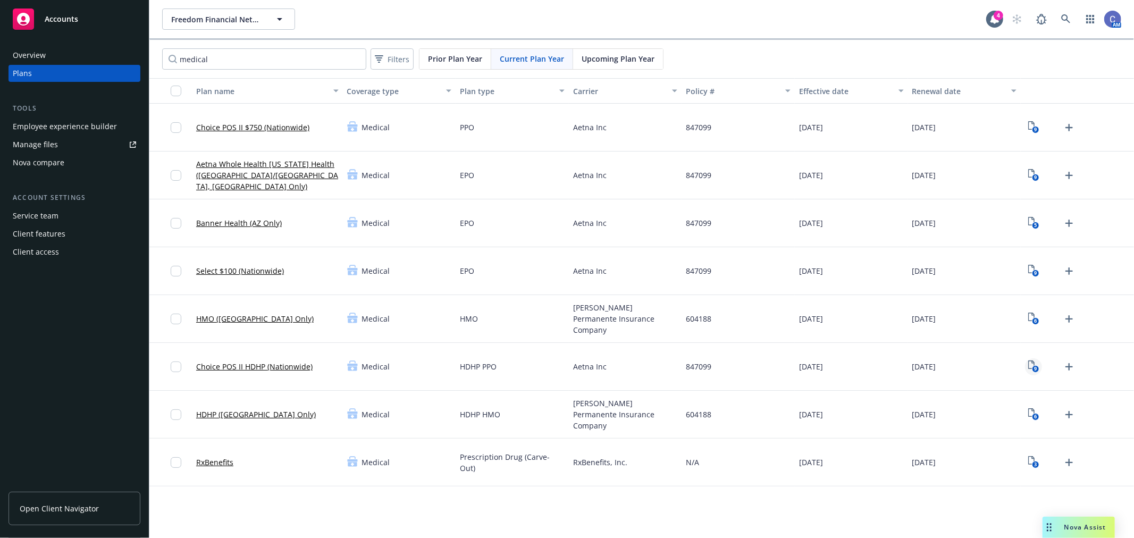
click at [1033, 363] on icon "9" at bounding box center [1033, 366] width 11 height 12
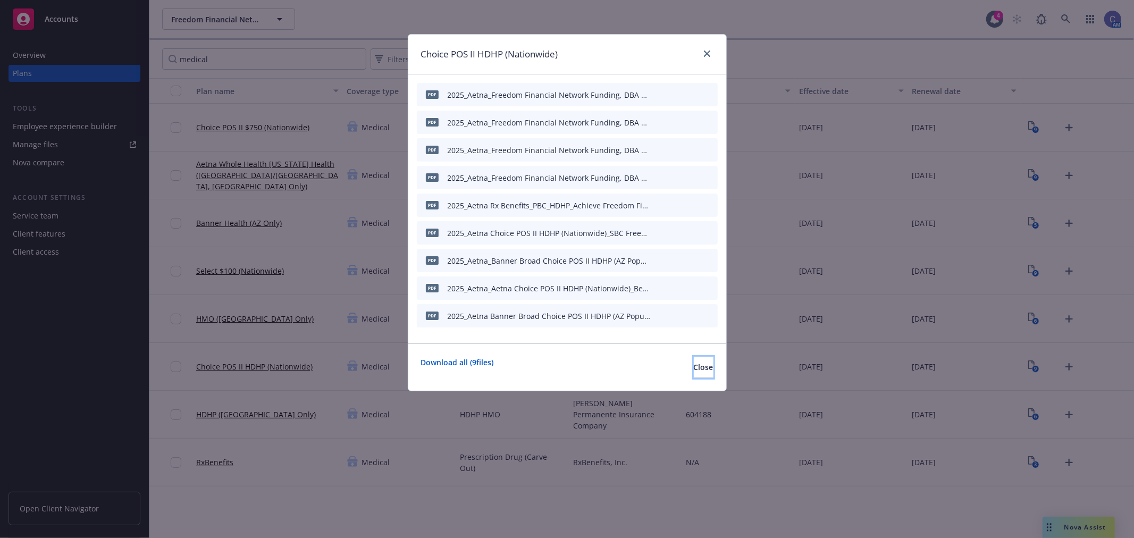
drag, startPoint x: 668, startPoint y: 364, endPoint x: 657, endPoint y: 363, distance: 11.2
click at [694, 364] on button "Close" at bounding box center [704, 367] width 20 height 21
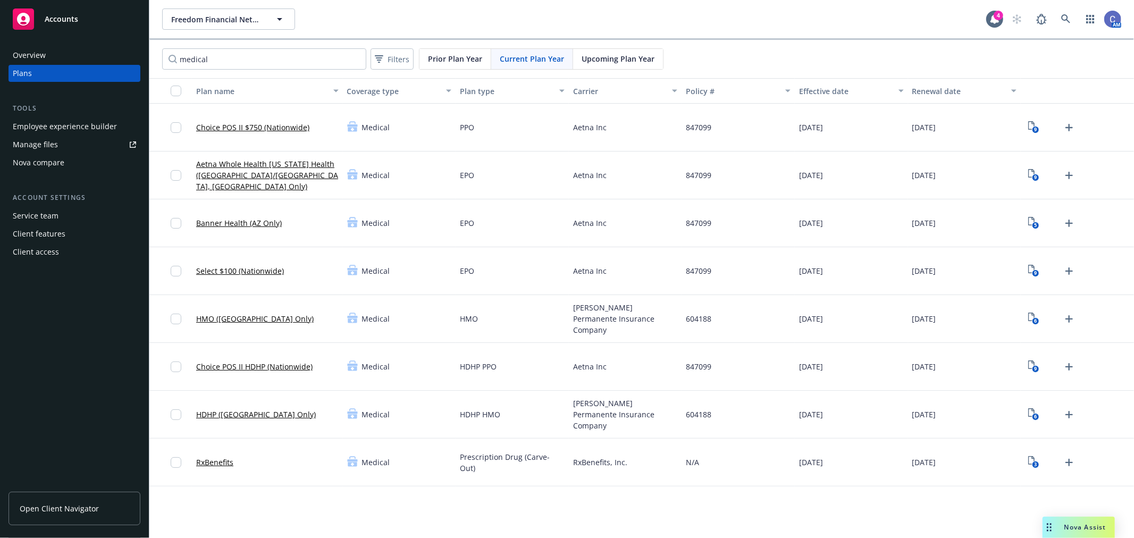
click at [221, 367] on link "Choice POS II HDHP (Nationwide)" at bounding box center [254, 366] width 116 height 11
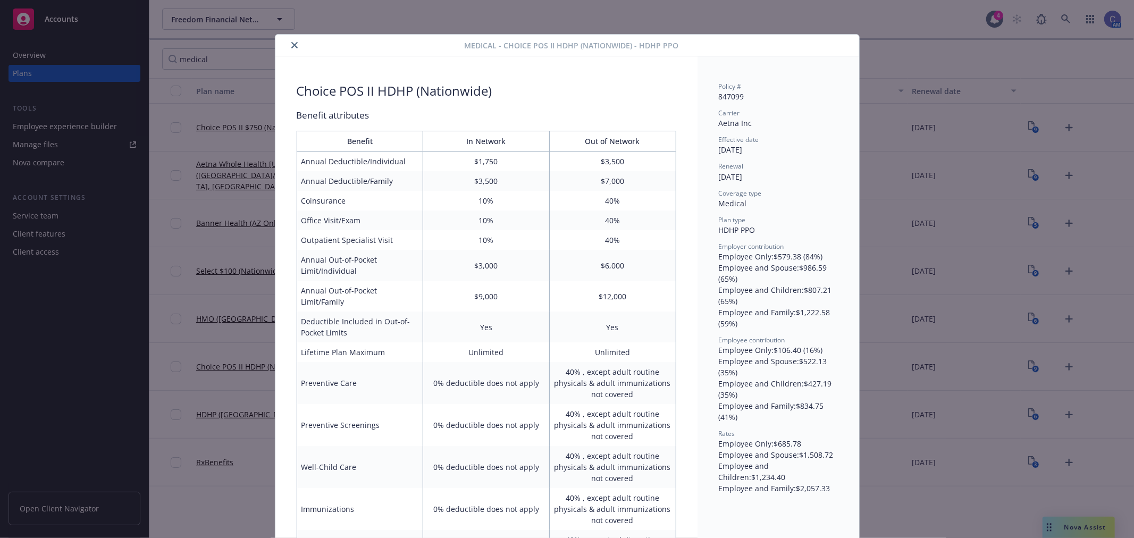
click at [291, 45] on icon "close" at bounding box center [294, 45] width 6 height 6
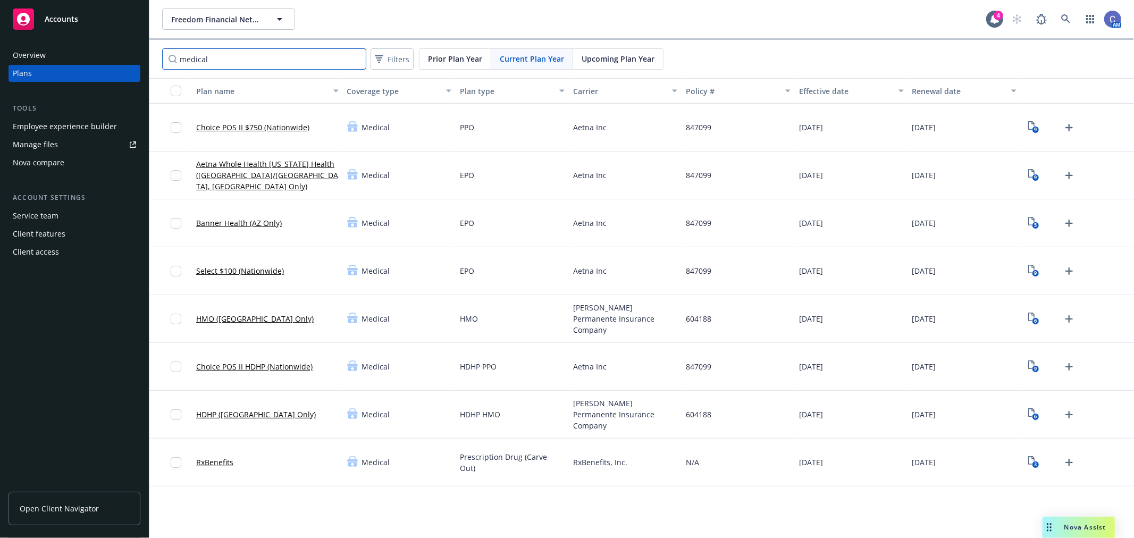
drag, startPoint x: 173, startPoint y: 51, endPoint x: 0, endPoint y: 46, distance: 173.3
click at [0, 46] on div "Accounts Overview Plans Tools Employee experience builder Manage files Nova com…" at bounding box center [567, 269] width 1134 height 538
type input "[PERSON_NAME]"
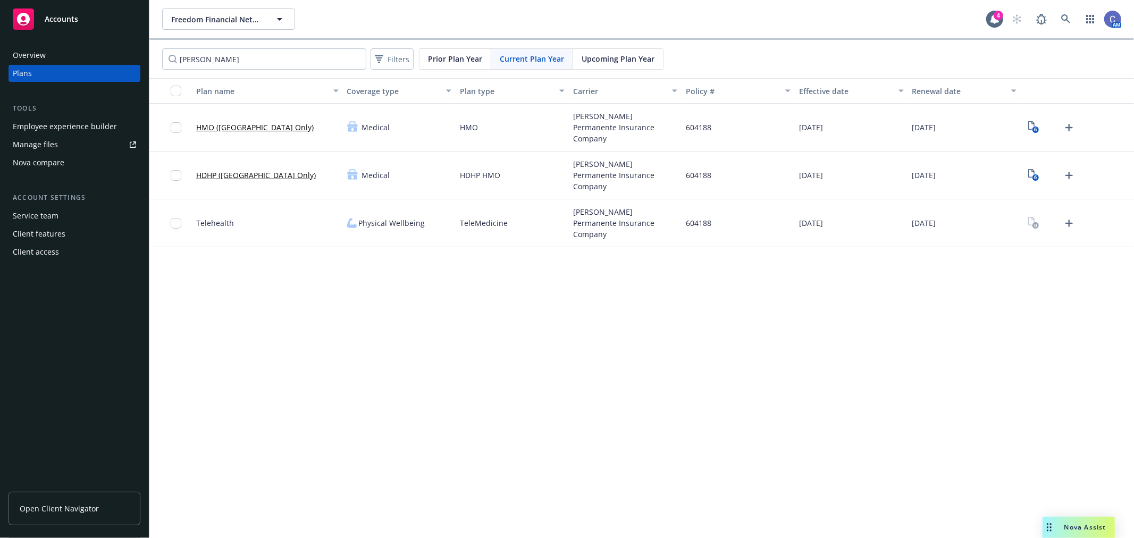
click at [238, 129] on link "HMO ([GEOGRAPHIC_DATA] Only)" at bounding box center [254, 127] width 117 height 11
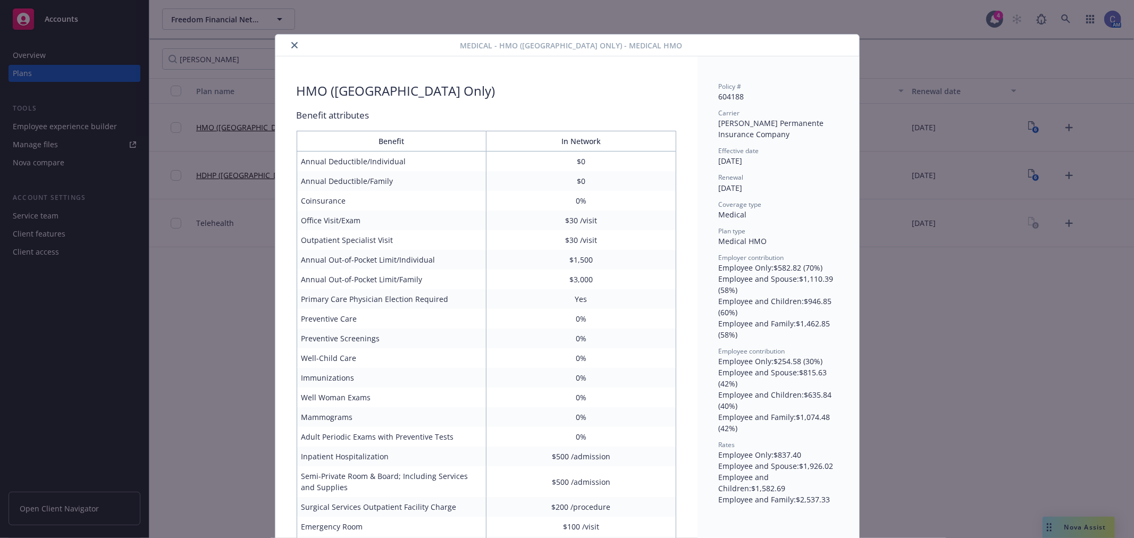
click at [291, 45] on icon "close" at bounding box center [294, 45] width 6 height 6
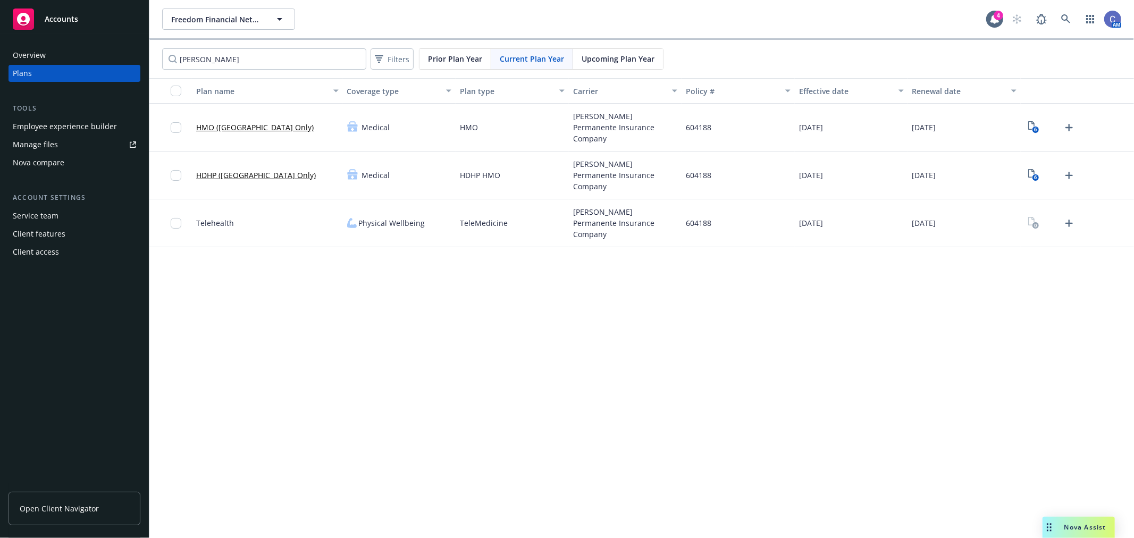
click at [90, 505] on span "Open Client Navigator" at bounding box center [59, 508] width 79 height 11
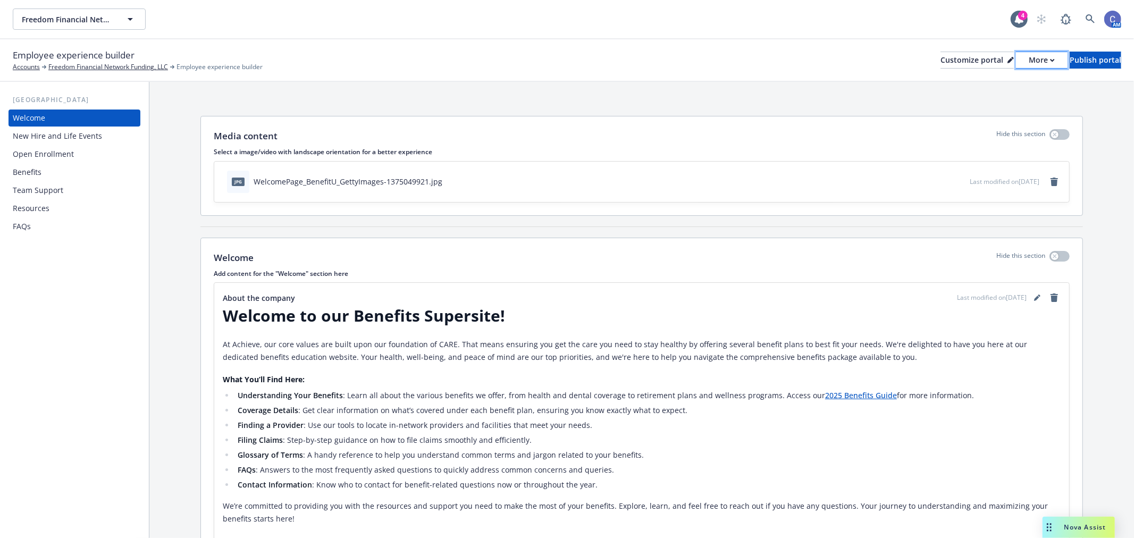
click at [1016, 60] on button "More" at bounding box center [1042, 60] width 52 height 17
click at [984, 83] on link "Copy preview link" at bounding box center [984, 83] width 97 height 21
